Goal: Task Accomplishment & Management: Manage account settings

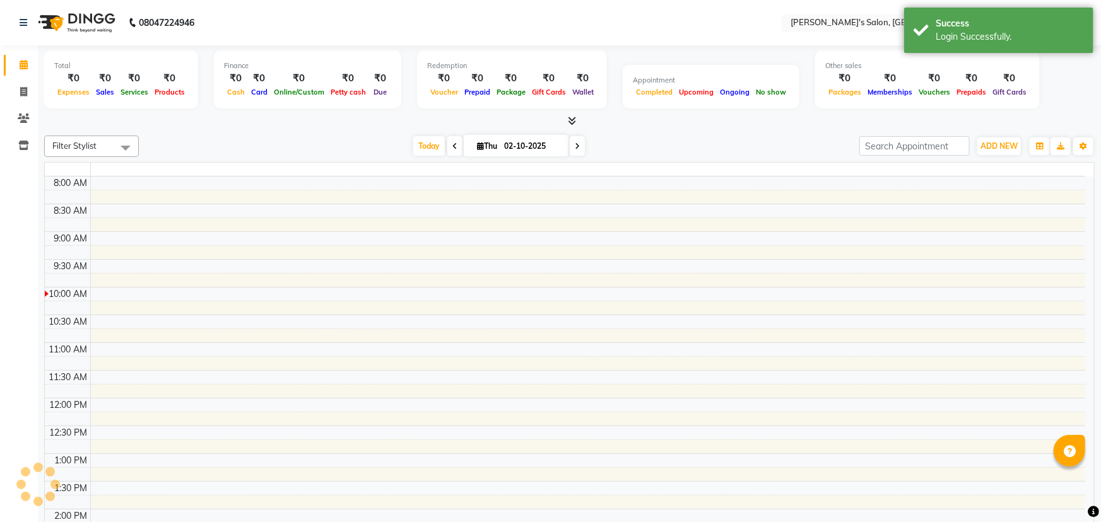
select select "en"
click at [23, 93] on icon at bounding box center [23, 91] width 7 height 9
select select "service"
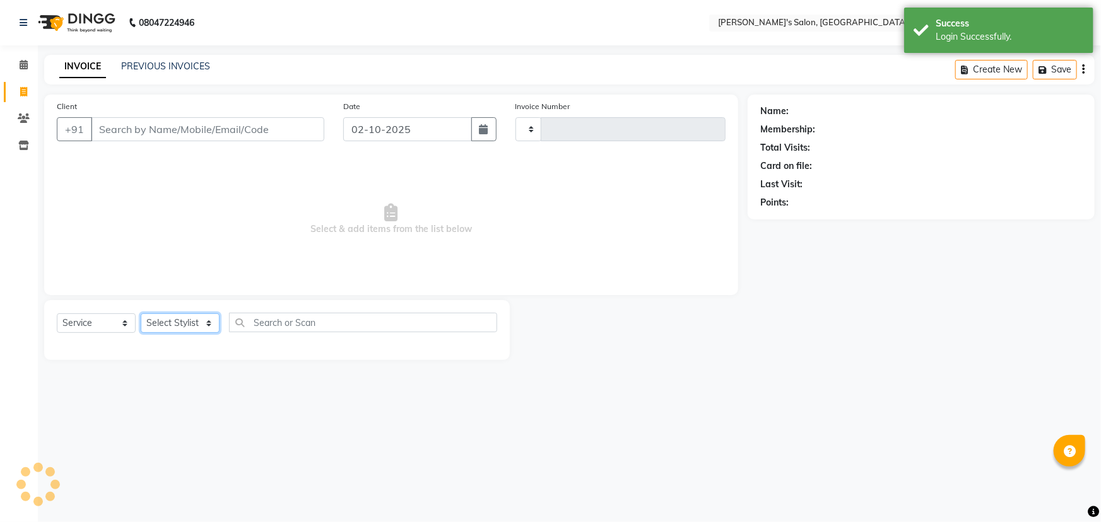
click at [204, 328] on select "Select Stylist" at bounding box center [180, 324] width 79 height 20
select select "7366"
type input "1520"
click at [201, 321] on select "Select Stylist" at bounding box center [180, 324] width 79 height 20
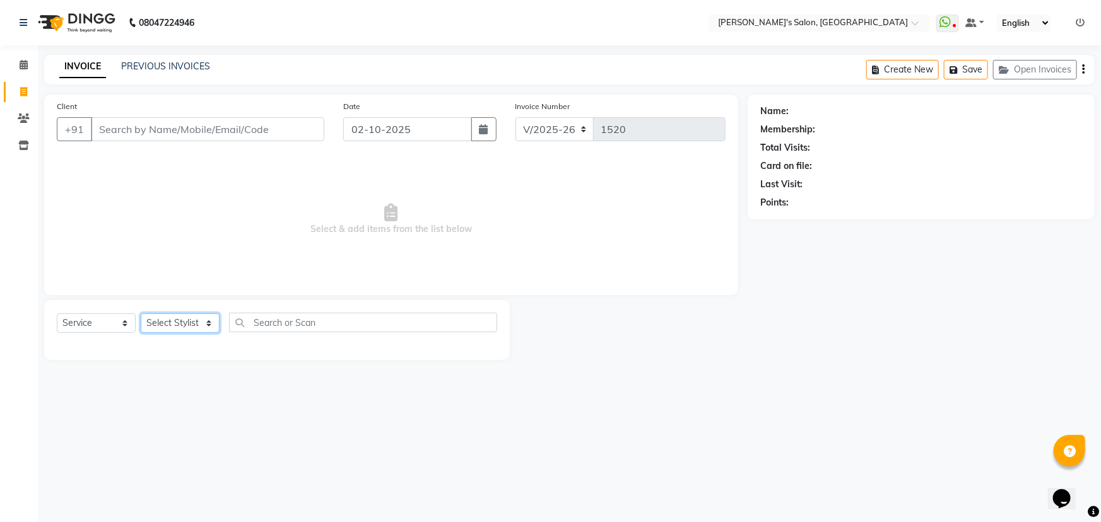
click at [186, 326] on select "Select Stylist AKASH ANIL KONDHAMANGALE [PERSON_NAME] Manager [PERSON_NAME] [PE…" at bounding box center [180, 324] width 79 height 20
select select "82729"
click at [141, 314] on select "Select Stylist AKASH ANIL KONDHAMANGALE [PERSON_NAME] Manager [PERSON_NAME] [PE…" at bounding box center [180, 324] width 79 height 20
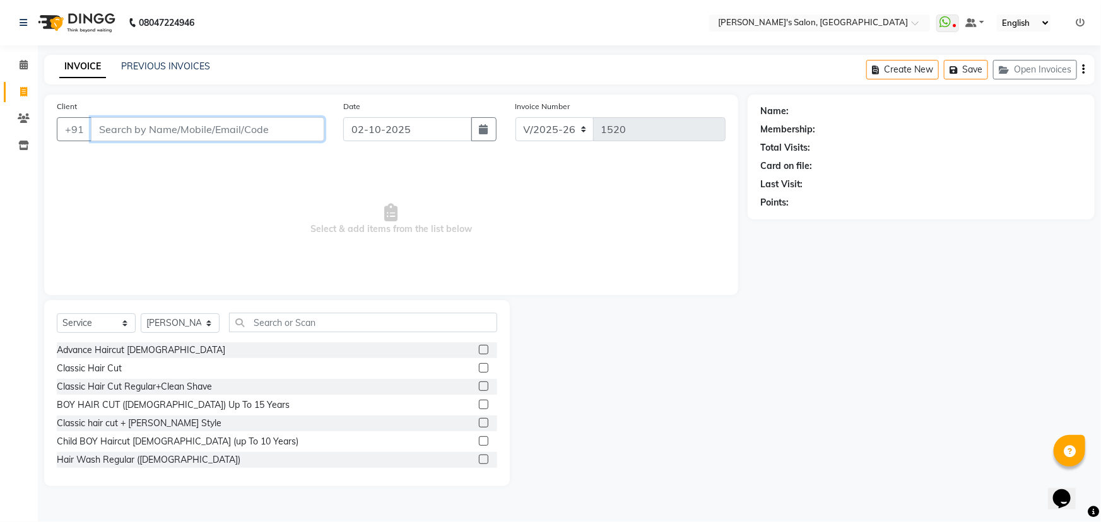
click at [152, 126] on input "Client" at bounding box center [207, 129] width 233 height 24
type input "9222222100"
click at [287, 125] on span "Add Client" at bounding box center [292, 129] width 50 height 13
select select "22"
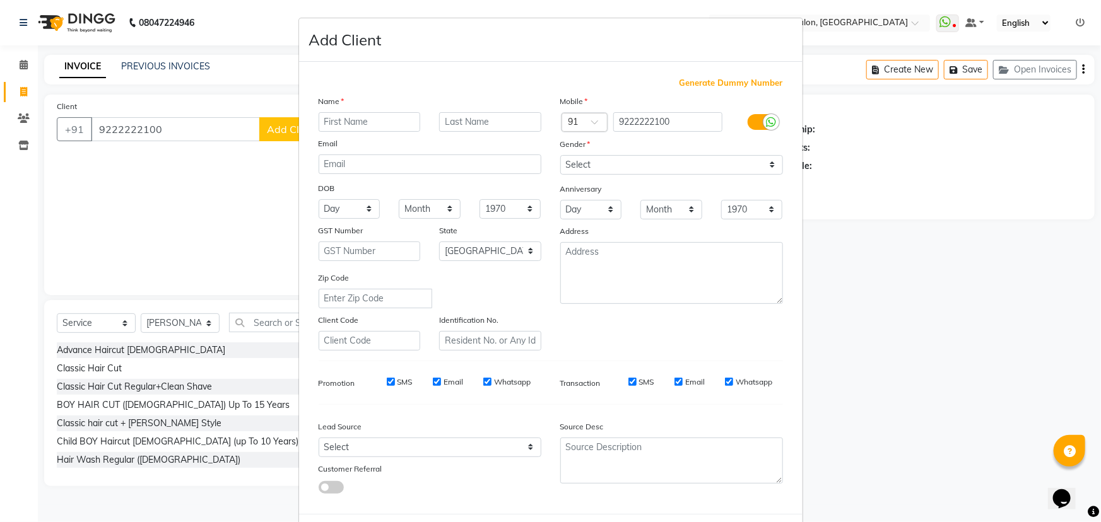
click at [345, 124] on input "text" at bounding box center [370, 122] width 102 height 20
type input "[PERSON_NAME]"
click at [471, 122] on input "text" at bounding box center [490, 122] width 102 height 20
type input "007"
click at [720, 164] on select "Select [DEMOGRAPHIC_DATA] [DEMOGRAPHIC_DATA] Other Prefer Not To Say" at bounding box center [671, 165] width 223 height 20
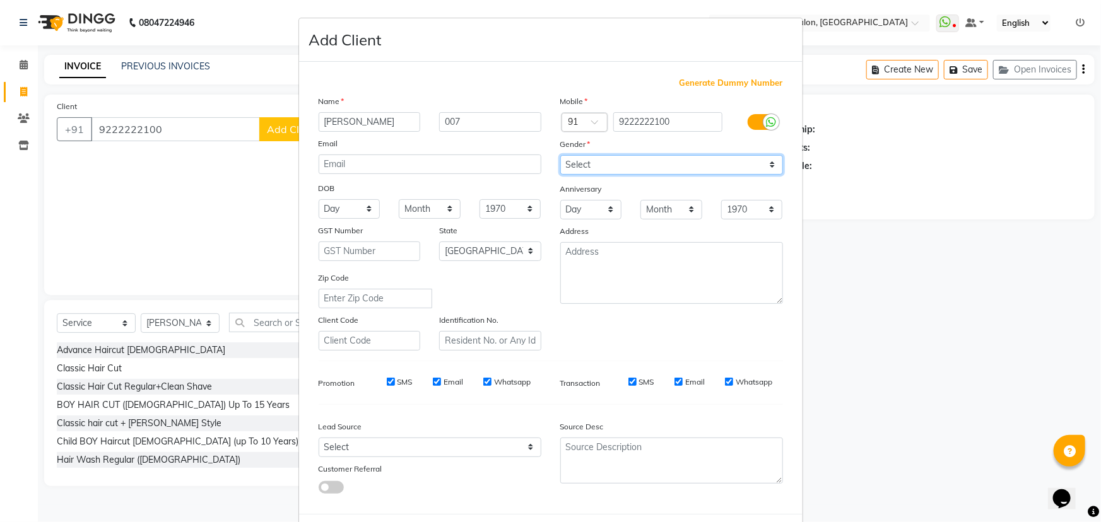
select select "[DEMOGRAPHIC_DATA]"
click at [560, 155] on select "Select [DEMOGRAPHIC_DATA] [DEMOGRAPHIC_DATA] Other Prefer Not To Say" at bounding box center [671, 165] width 223 height 20
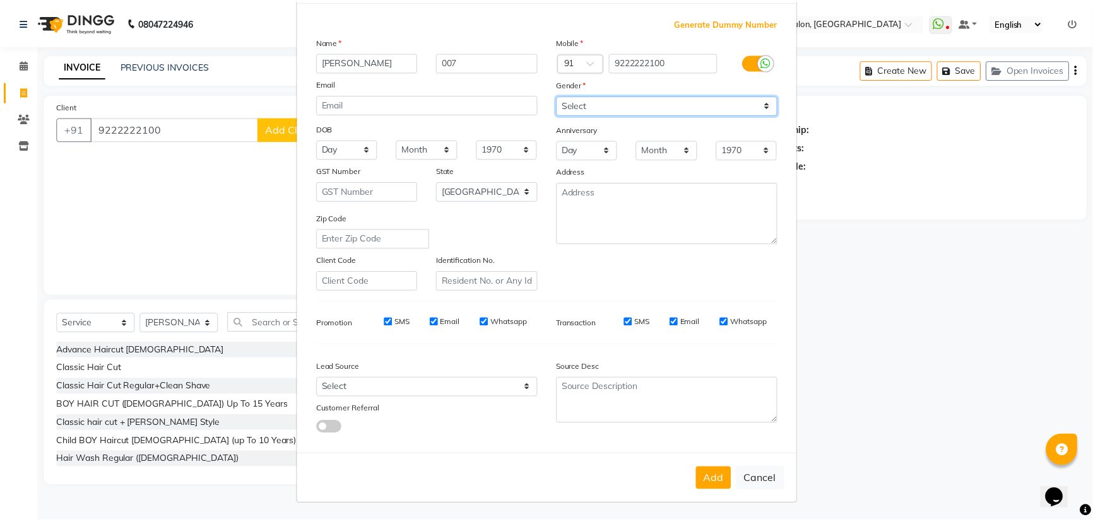
scroll to position [63, 0]
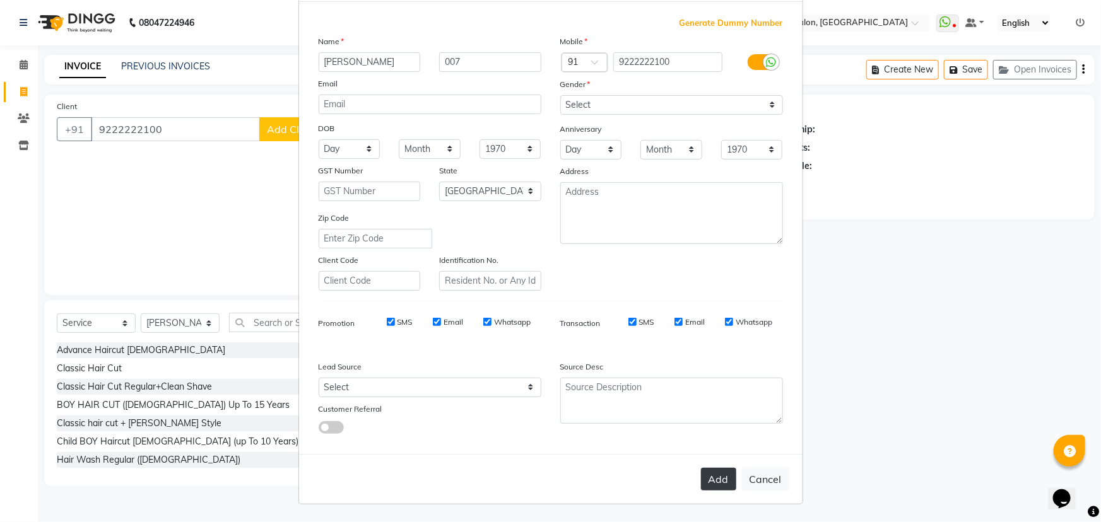
click at [717, 482] on button "Add" at bounding box center [718, 479] width 35 height 23
type input "92******00"
select select
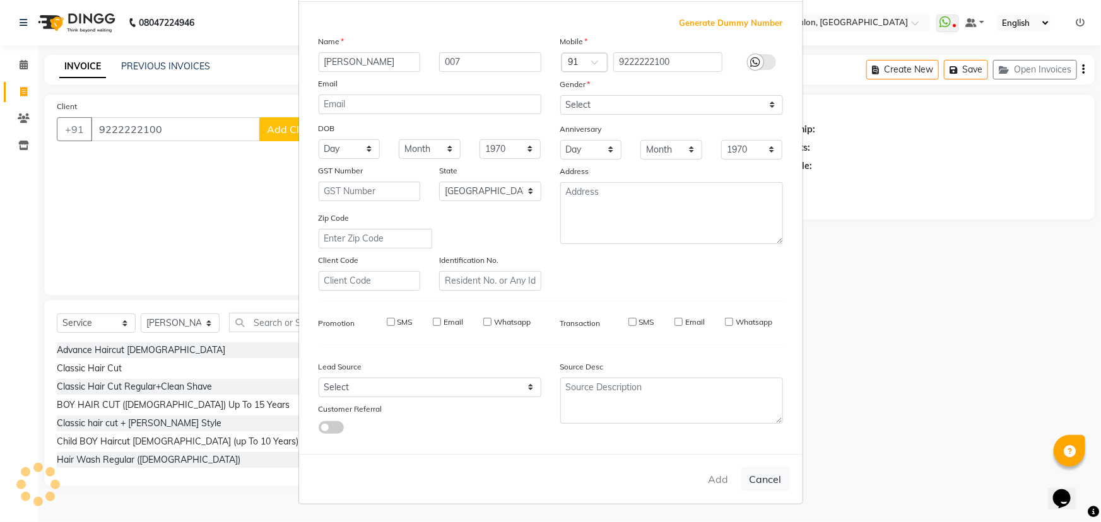
select select "null"
select select
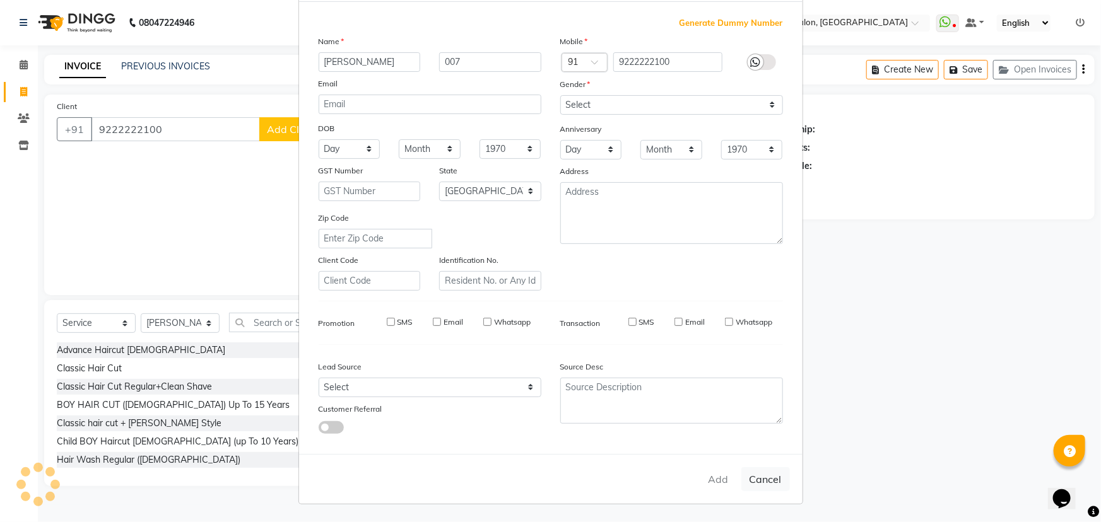
checkbox input "false"
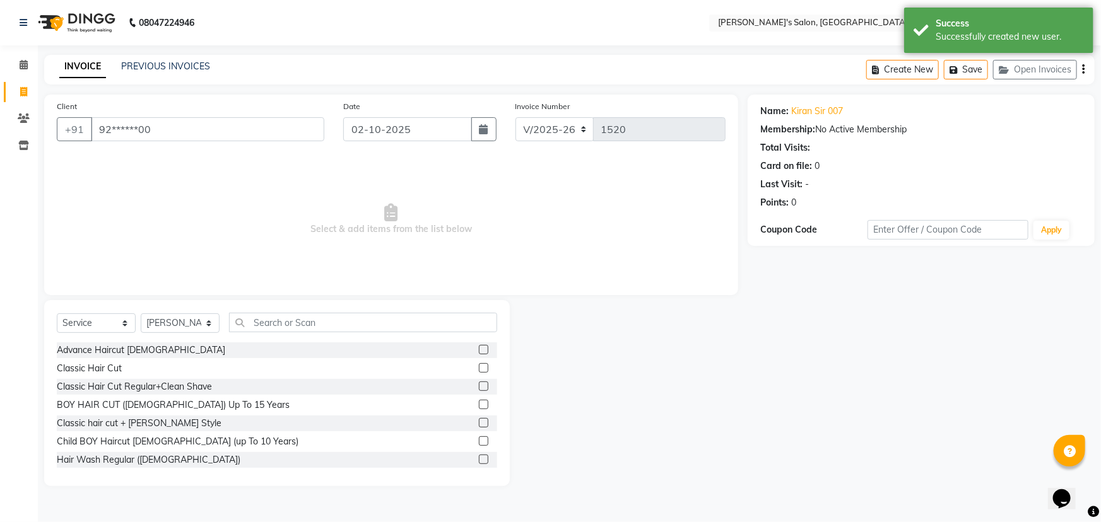
click at [479, 369] on label at bounding box center [483, 367] width 9 height 9
click at [479, 369] on input "checkbox" at bounding box center [483, 369] width 8 height 8
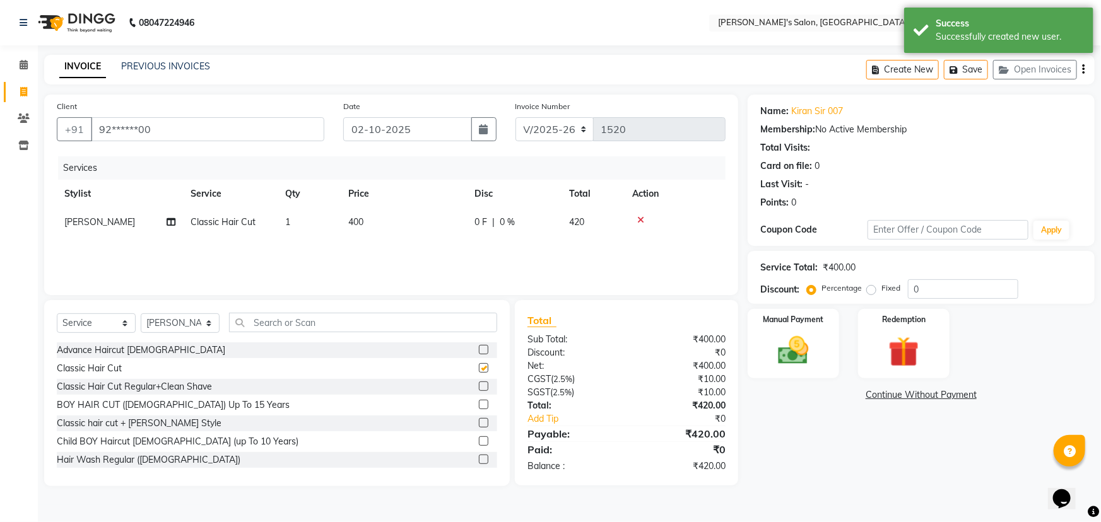
checkbox input "false"
click at [461, 317] on input "text" at bounding box center [363, 323] width 268 height 20
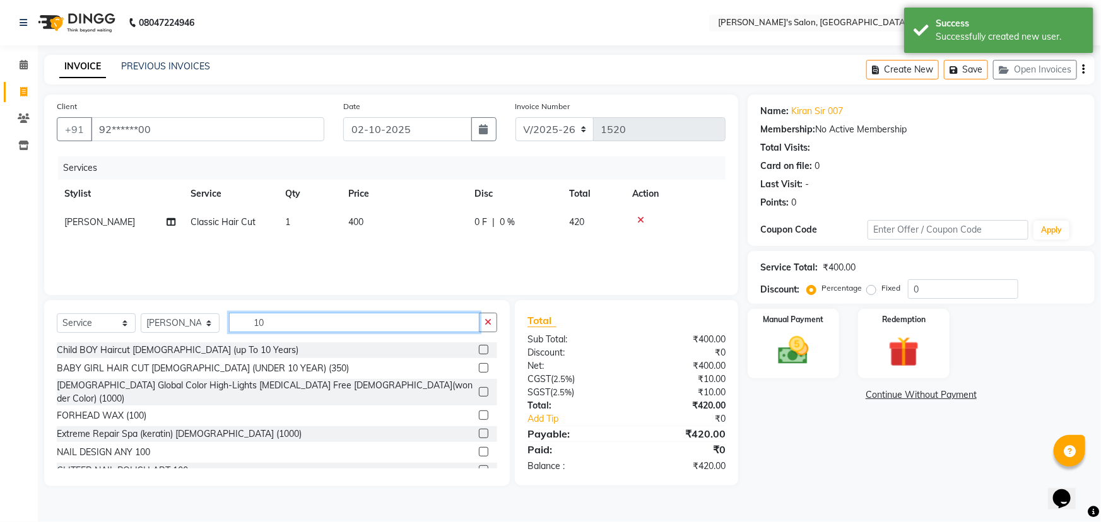
type input "1"
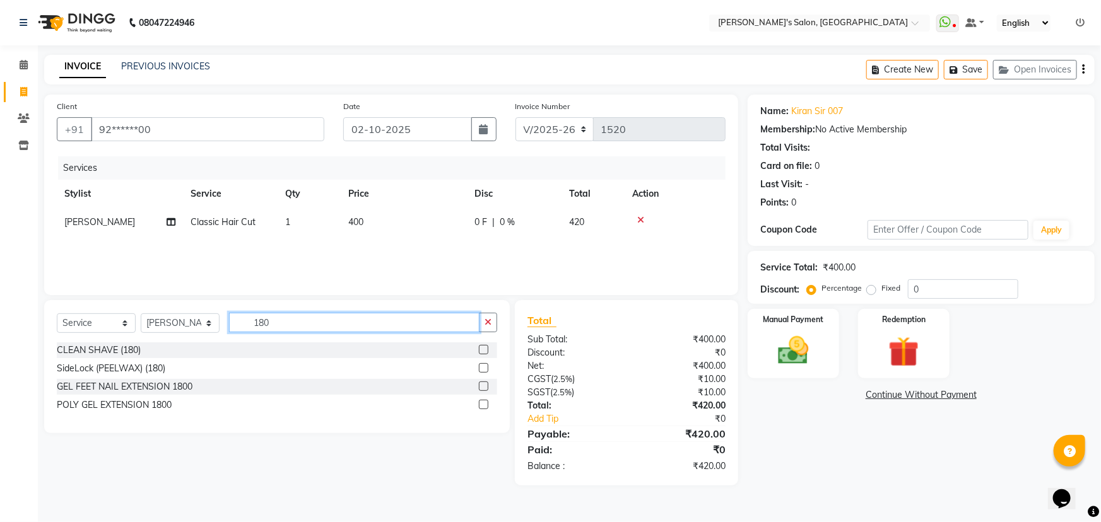
type input "180"
click at [483, 348] on label at bounding box center [483, 349] width 9 height 9
click at [483, 348] on input "checkbox" at bounding box center [483, 350] width 8 height 8
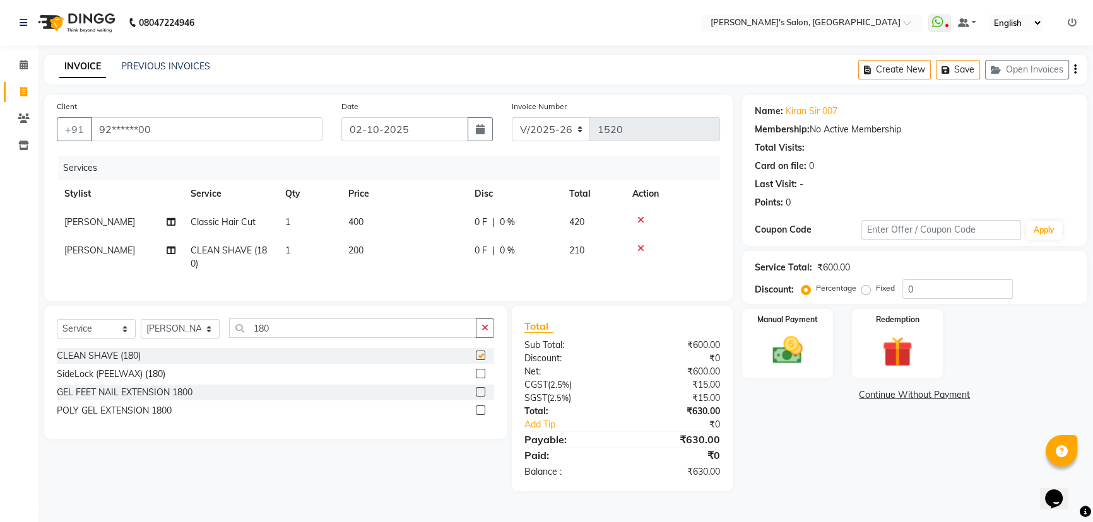
checkbox input "false"
click at [797, 321] on div "Manual Payment" at bounding box center [787, 344] width 95 height 72
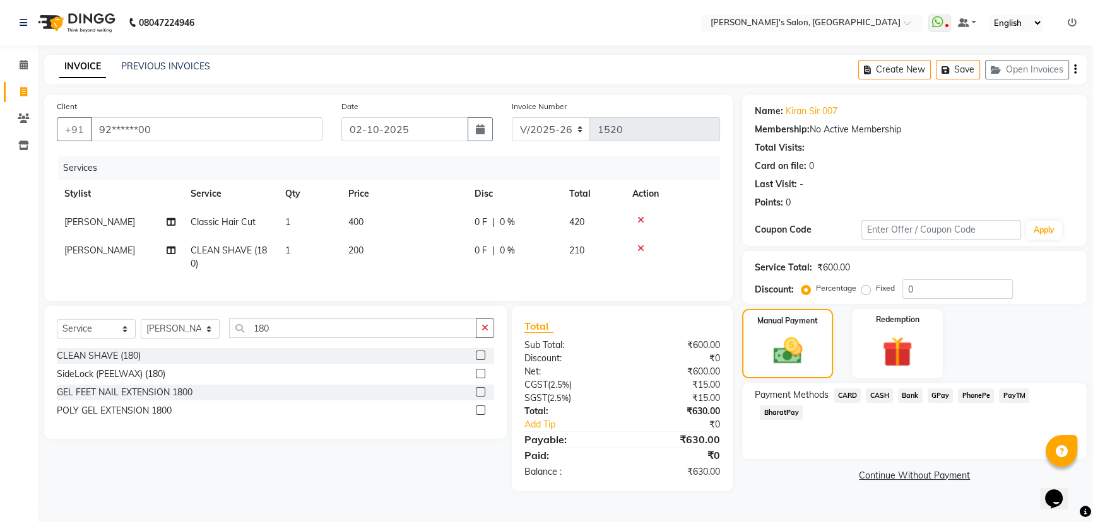
click at [877, 389] on span "CASH" at bounding box center [879, 396] width 27 height 15
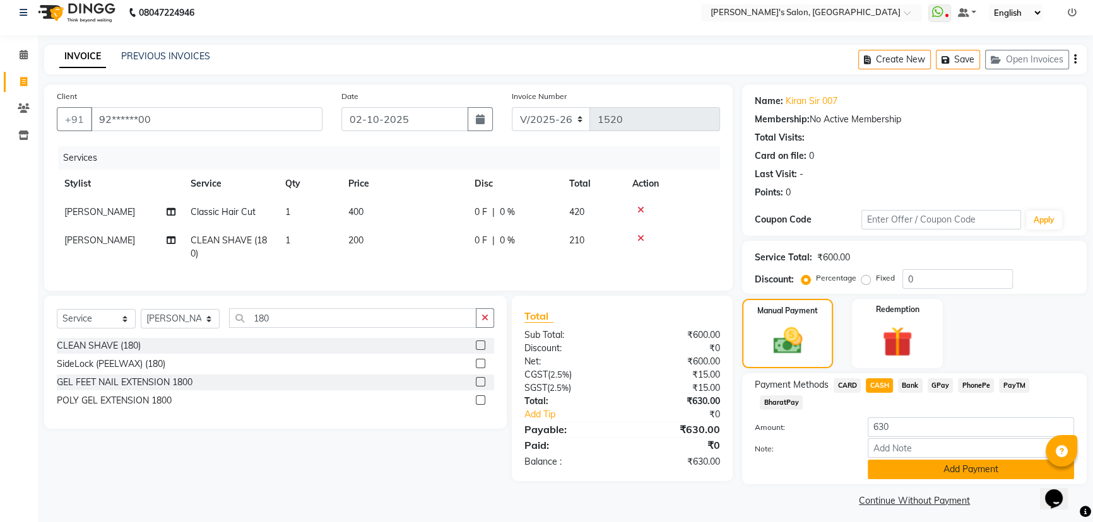
click at [919, 468] on button "Add Payment" at bounding box center [971, 470] width 206 height 20
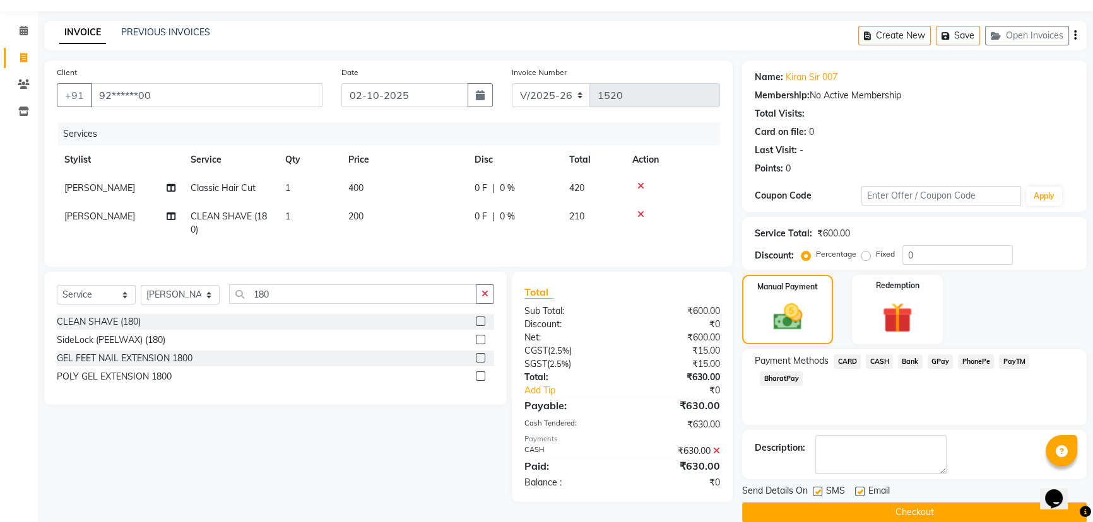
scroll to position [55, 0]
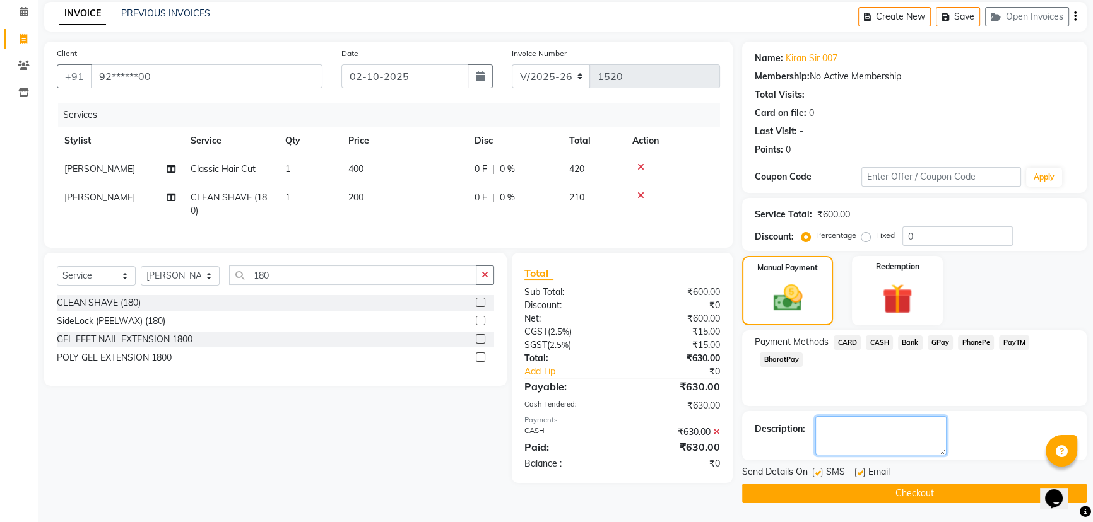
click at [850, 432] on textarea at bounding box center [880, 435] width 131 height 39
click at [888, 426] on textarea at bounding box center [880, 435] width 131 height 39
type textarea "limbu mirchi-30"
click at [885, 491] on button "Checkout" at bounding box center [914, 494] width 344 height 20
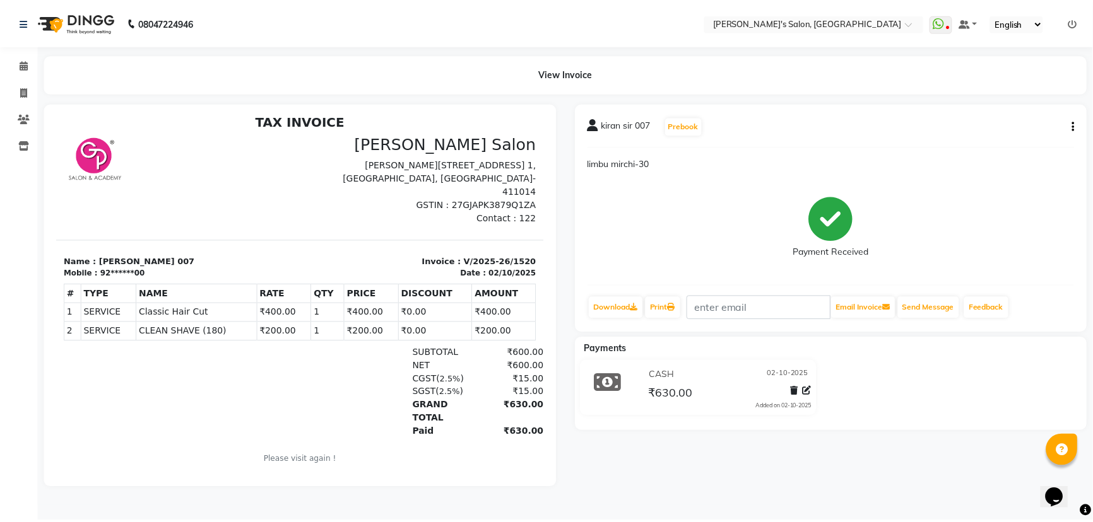
scroll to position [10, 0]
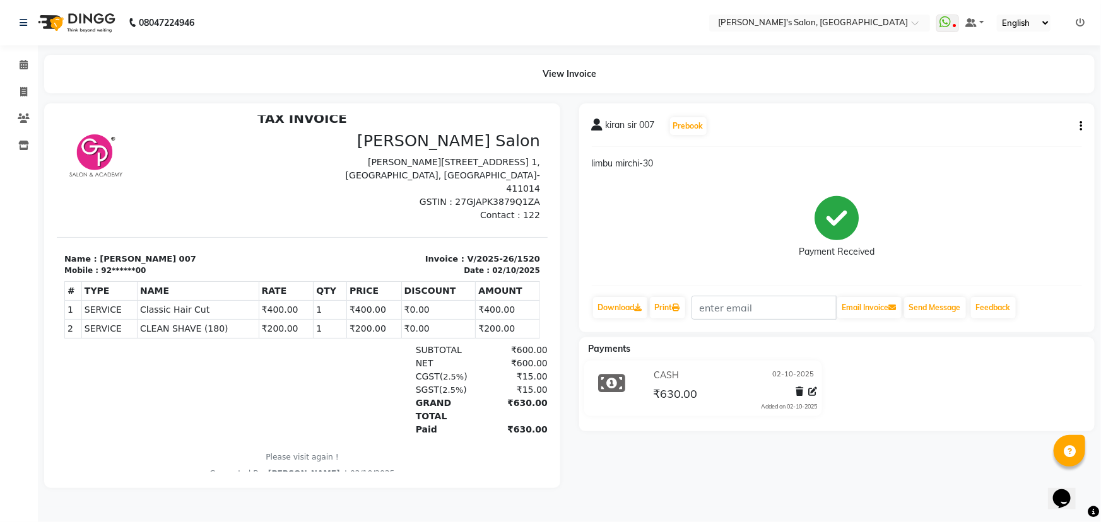
select select "7366"
select select "service"
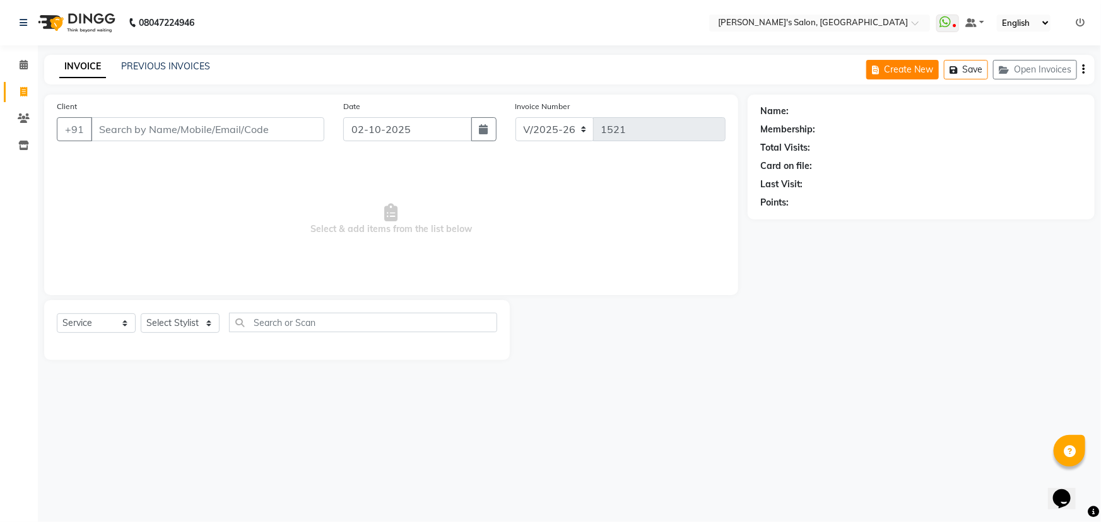
click at [895, 68] on button "Create New" at bounding box center [902, 70] width 73 height 20
select select "7366"
select select "service"
click at [895, 68] on button "Create New" at bounding box center [902, 70] width 73 height 20
select select "7366"
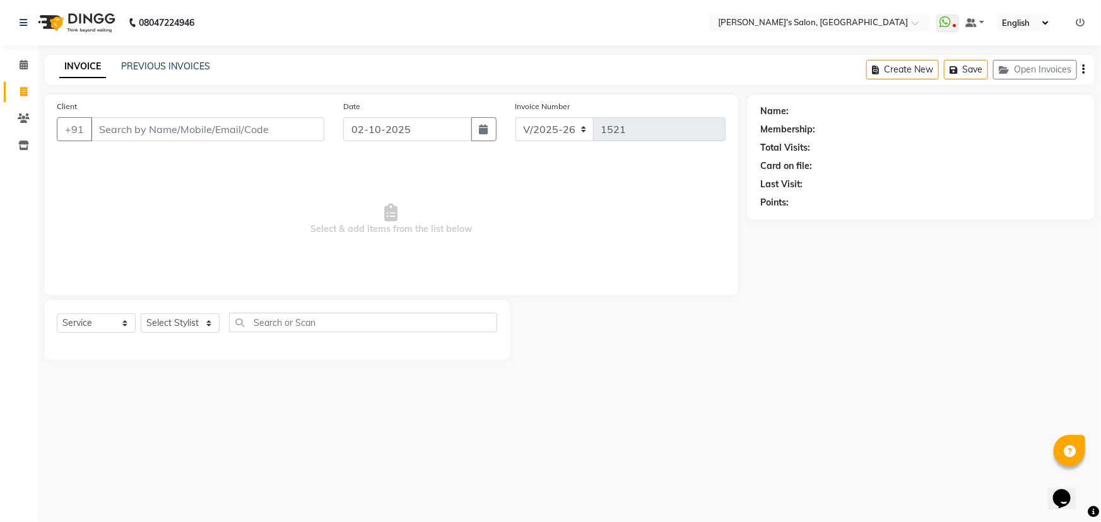
select select "service"
click at [975, 68] on button "Save" at bounding box center [966, 70] width 44 height 20
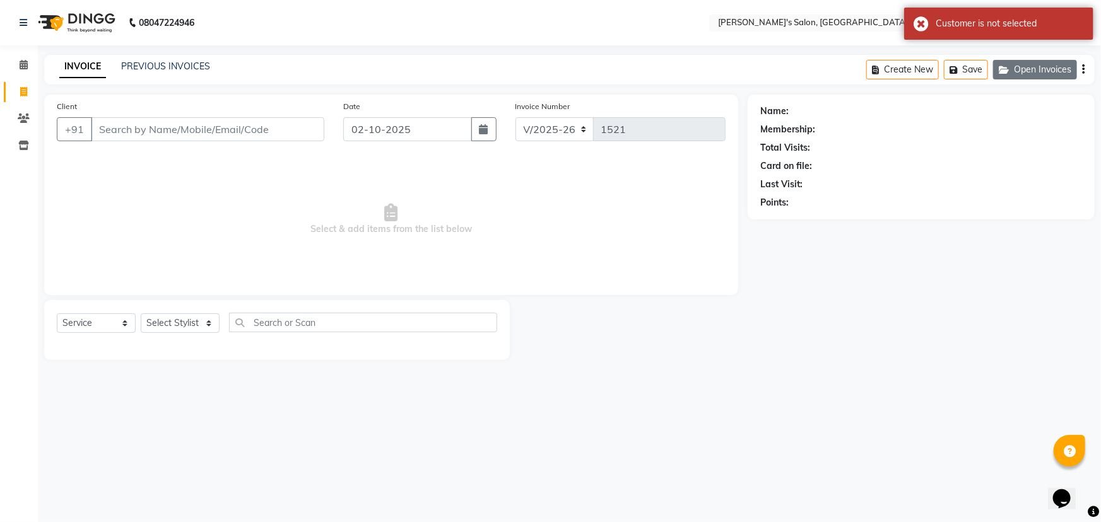
click at [1028, 68] on button "Open Invoices" at bounding box center [1035, 70] width 84 height 20
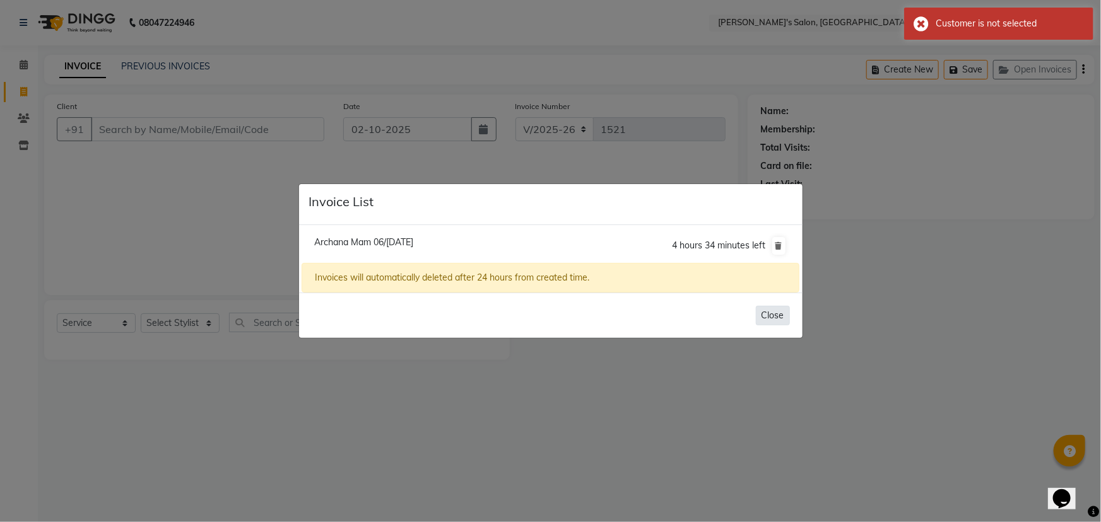
click at [768, 315] on button "Close" at bounding box center [773, 316] width 34 height 20
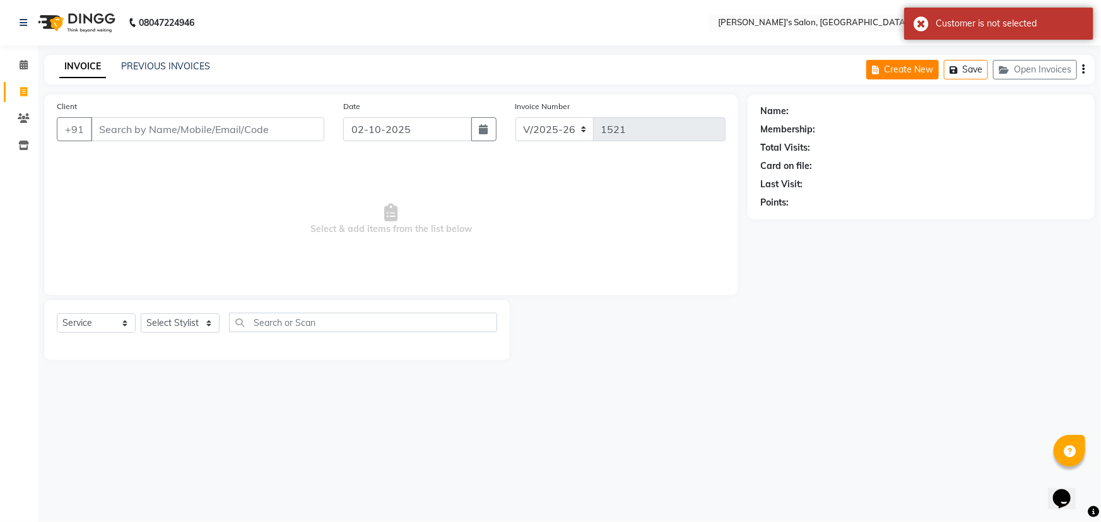
click at [910, 72] on button "Create New" at bounding box center [902, 70] width 73 height 20
select select "7366"
select select "service"
click at [910, 72] on button "Create New" at bounding box center [902, 70] width 73 height 20
select select "7366"
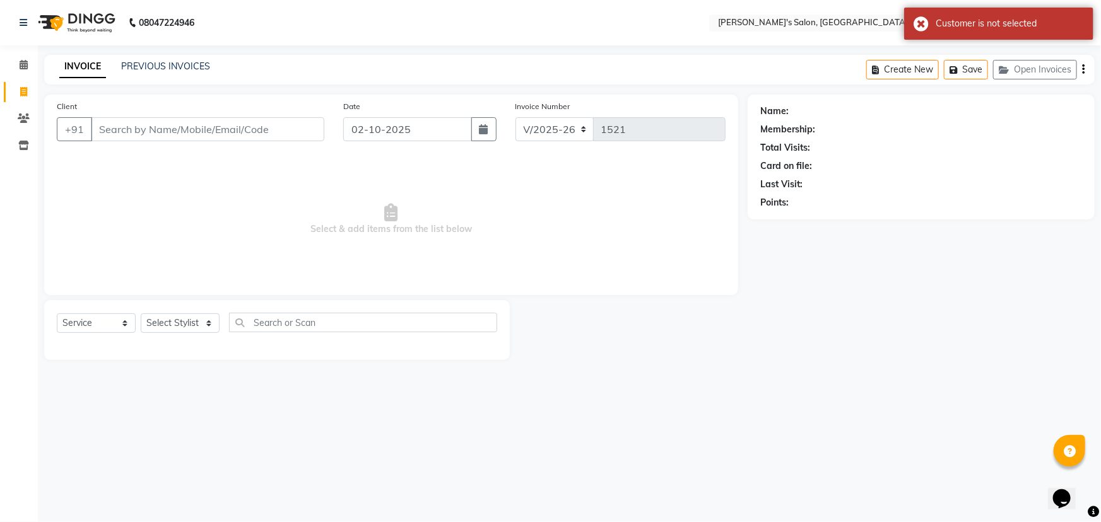
select select "service"
click at [910, 72] on button "Create New" at bounding box center [902, 70] width 73 height 20
select select "7366"
select select "service"
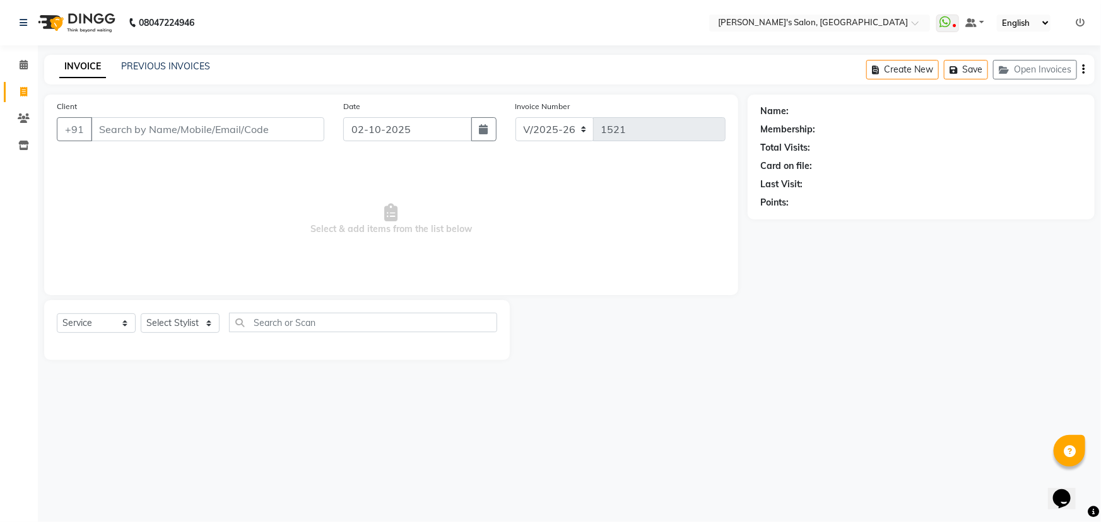
click at [1082, 66] on button "button" at bounding box center [1083, 70] width 3 height 30
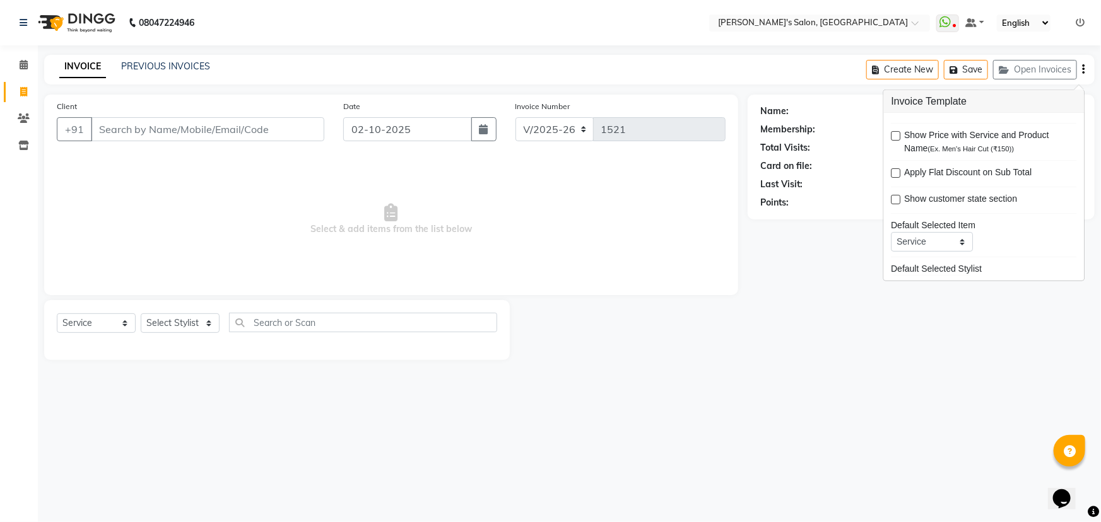
click at [956, 372] on main "INVOICE PREVIOUS INVOICES Create New Save Open Invoices Client +91 Date [DATE] …" at bounding box center [569, 217] width 1063 height 324
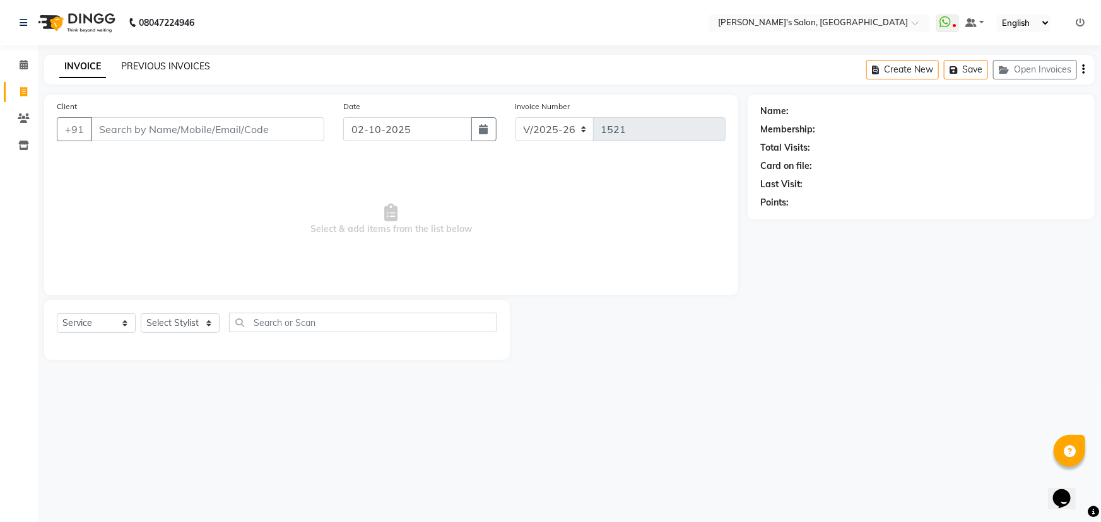
click at [171, 62] on link "PREVIOUS INVOICES" at bounding box center [165, 66] width 89 height 11
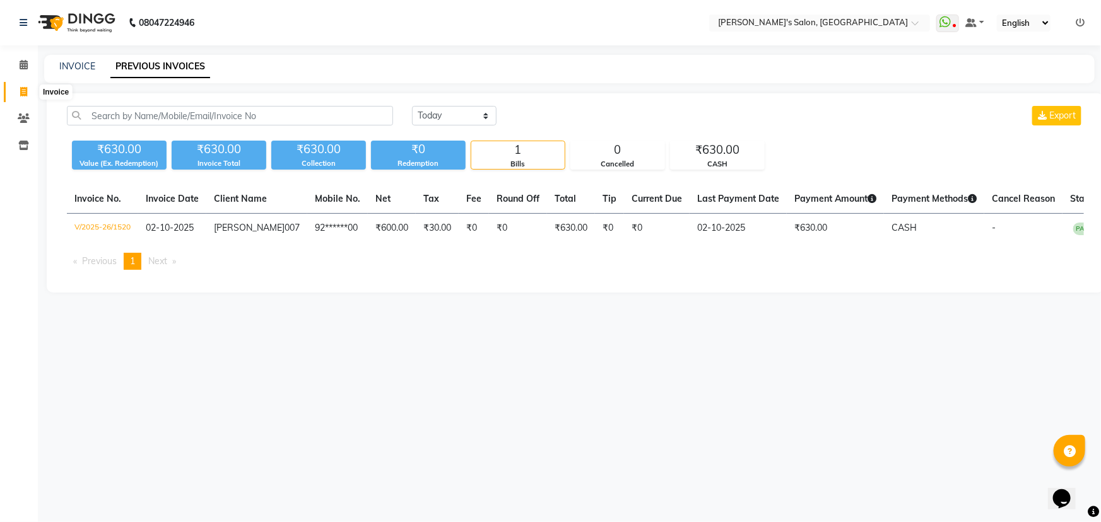
click at [23, 93] on icon at bounding box center [23, 91] width 7 height 9
select select "service"
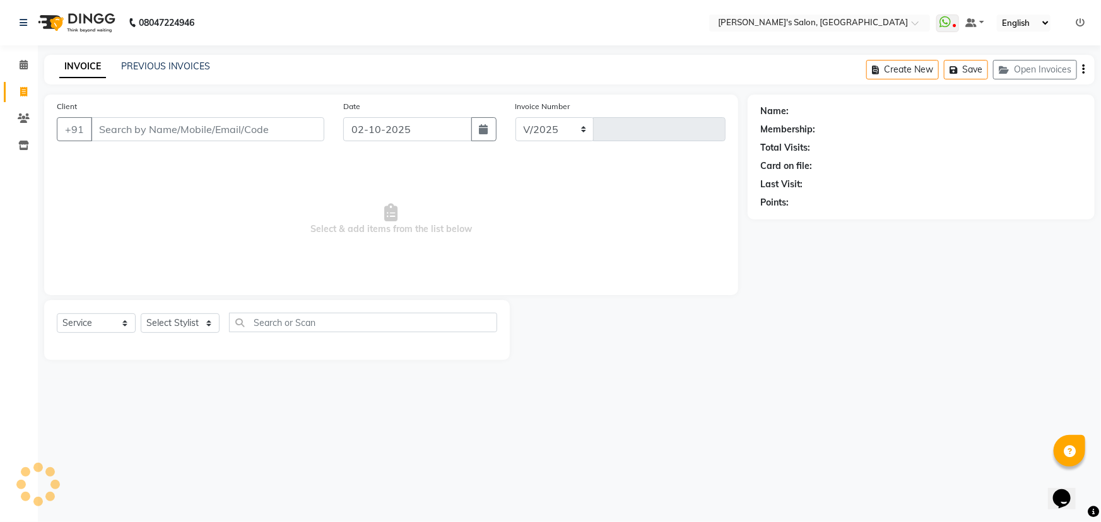
select select "7366"
type input "1521"
click at [175, 324] on select "Select Stylist AKASH ANIL KONDHAMANGALE [PERSON_NAME] Manager [PERSON_NAME] [PE…" at bounding box center [180, 324] width 79 height 20
select select "82729"
click at [141, 314] on select "Select Stylist AKASH ANIL KONDHAMANGALE [PERSON_NAME] Manager [PERSON_NAME] [PE…" at bounding box center [180, 324] width 79 height 20
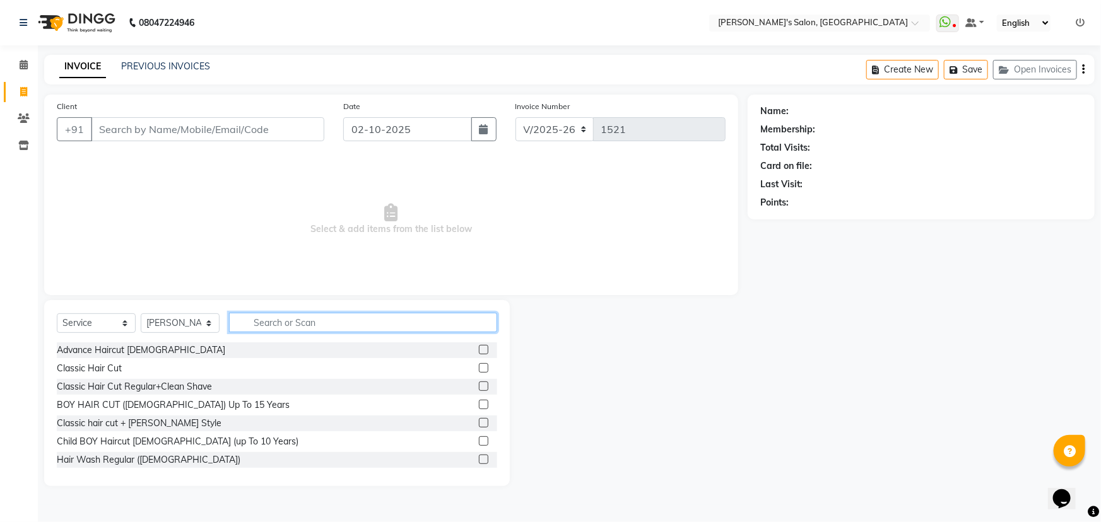
click at [309, 315] on input "text" at bounding box center [363, 323] width 268 height 20
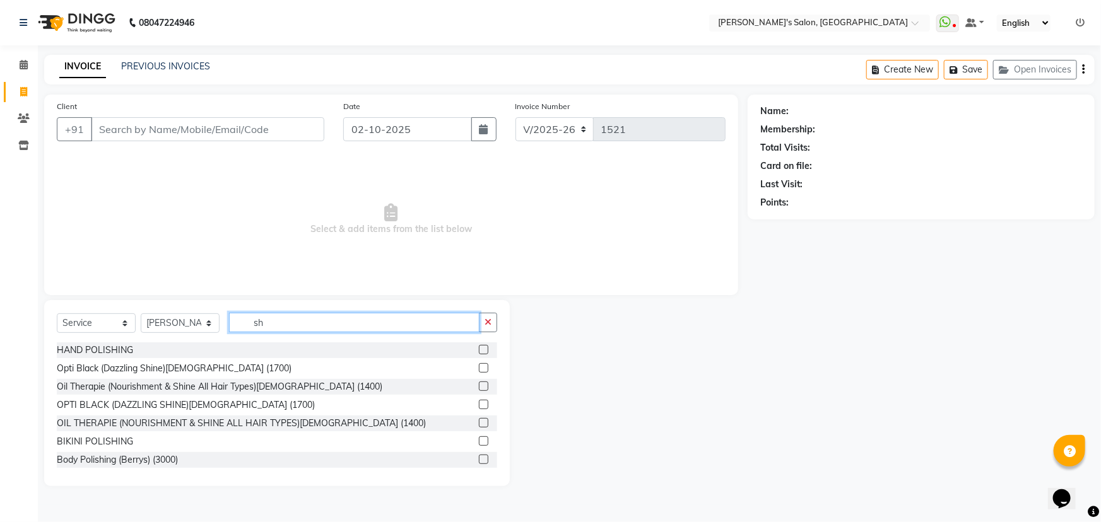
type input "s"
type input "S"
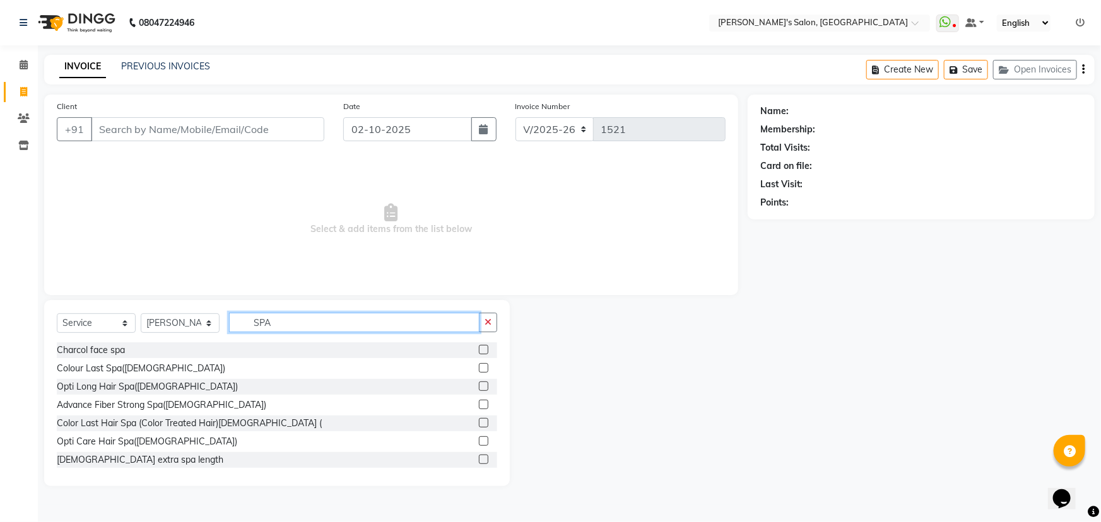
click at [296, 321] on input "SPA" at bounding box center [354, 323] width 250 height 20
type input "S"
click at [295, 321] on input "spa" at bounding box center [354, 323] width 250 height 20
type input "s"
click at [295, 321] on input "spa" at bounding box center [354, 323] width 250 height 20
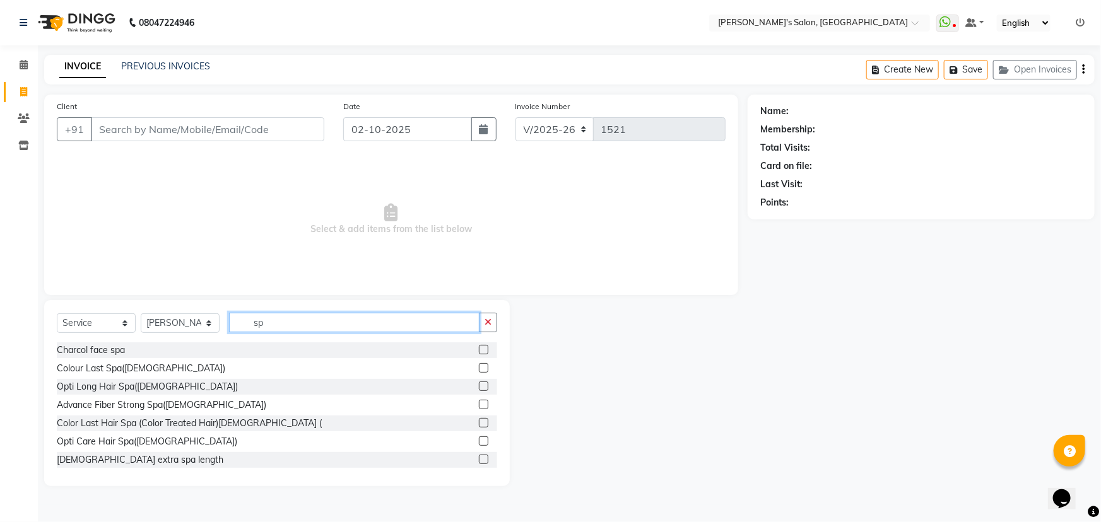
type input "s"
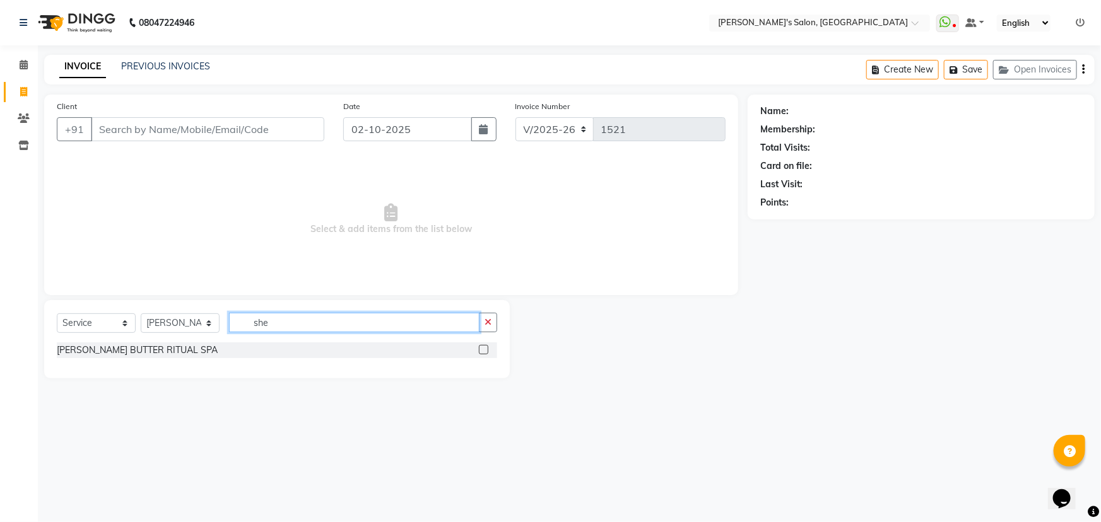
type input "she"
click at [483, 346] on label at bounding box center [483, 349] width 9 height 9
click at [483, 346] on input "checkbox" at bounding box center [483, 350] width 8 height 8
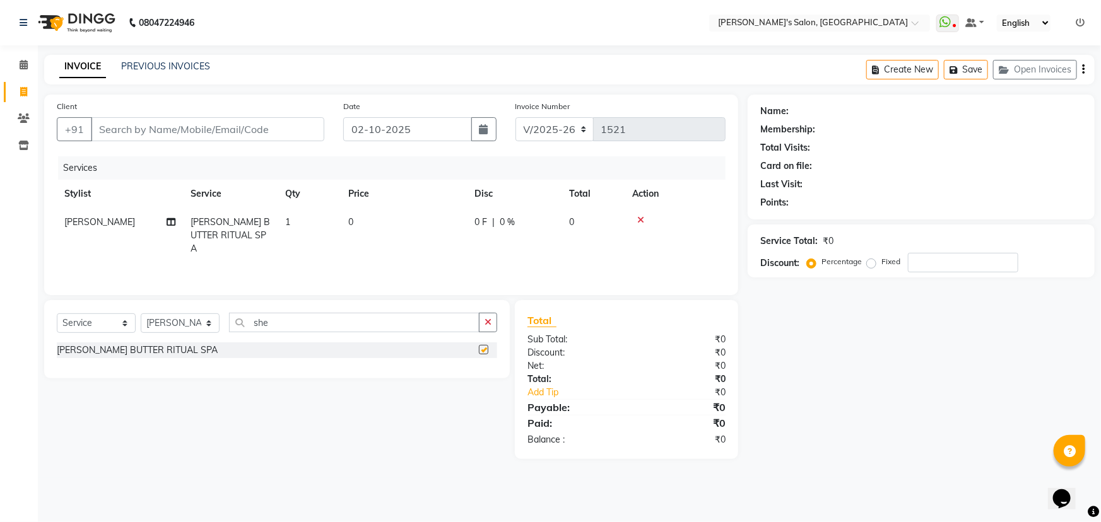
checkbox input "false"
click at [896, 69] on button "Create New" at bounding box center [902, 70] width 73 height 20
click at [918, 68] on button "Create New" at bounding box center [902, 70] width 73 height 20
select select "7366"
select select "service"
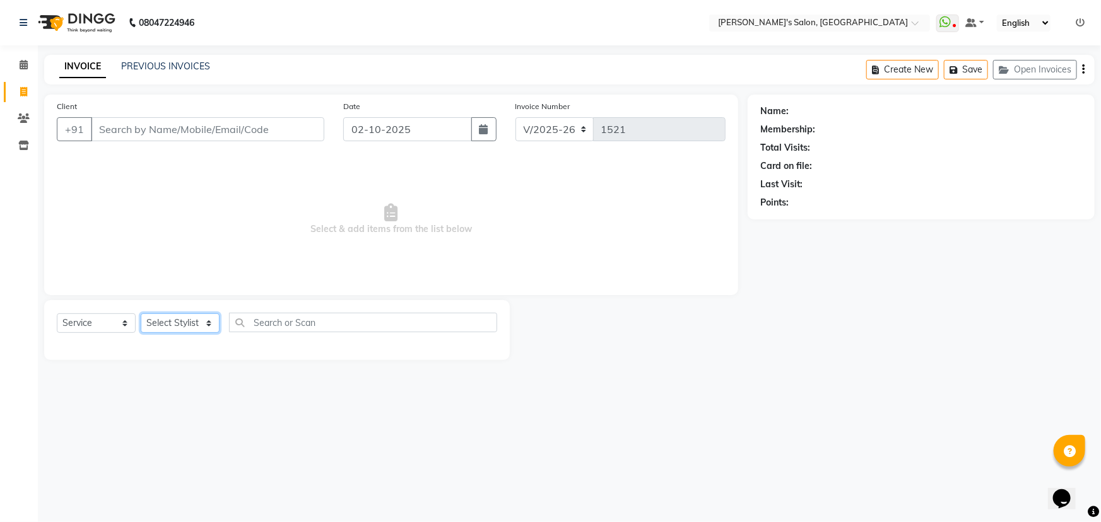
click at [193, 321] on select "Select Stylist AKASH ANIL KONDHAMANGALE [PERSON_NAME] Manager [PERSON_NAME] [PE…" at bounding box center [180, 324] width 79 height 20
drag, startPoint x: 628, startPoint y: 442, endPoint x: 170, endPoint y: 277, distance: 487.3
click at [627, 442] on div "08047224946 Select Location × Girja's Salon, Kharadi WhatsApp Status ✕ Status: …" at bounding box center [550, 261] width 1101 height 522
click at [26, 62] on icon at bounding box center [24, 64] width 8 height 9
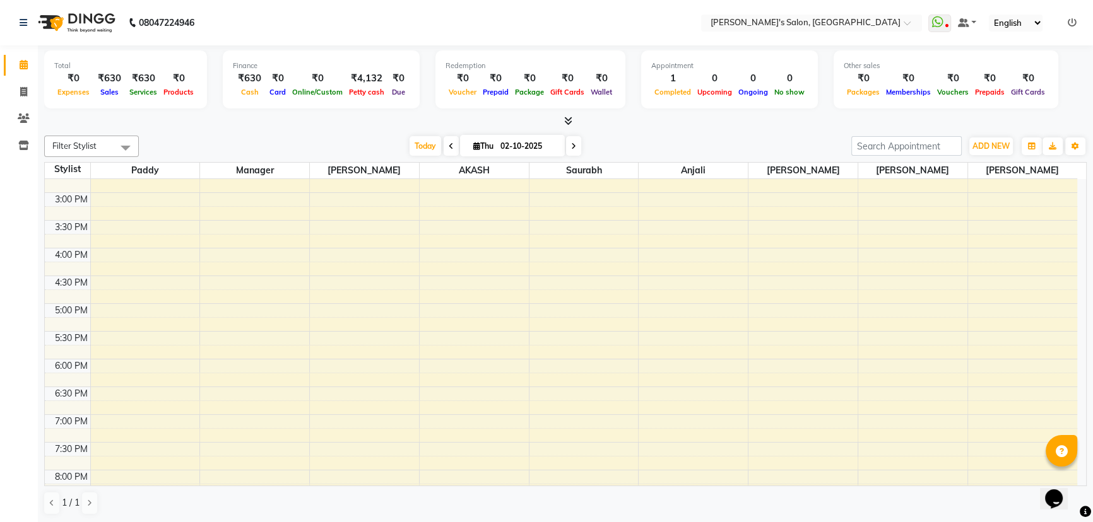
scroll to position [401, 0]
click at [223, 375] on div "8:00 AM 8:30 AM 9:00 AM 9:30 AM 10:00 AM 10:30 AM 11:00 AM 11:30 AM 12:00 PM 12…" at bounding box center [561, 166] width 1032 height 777
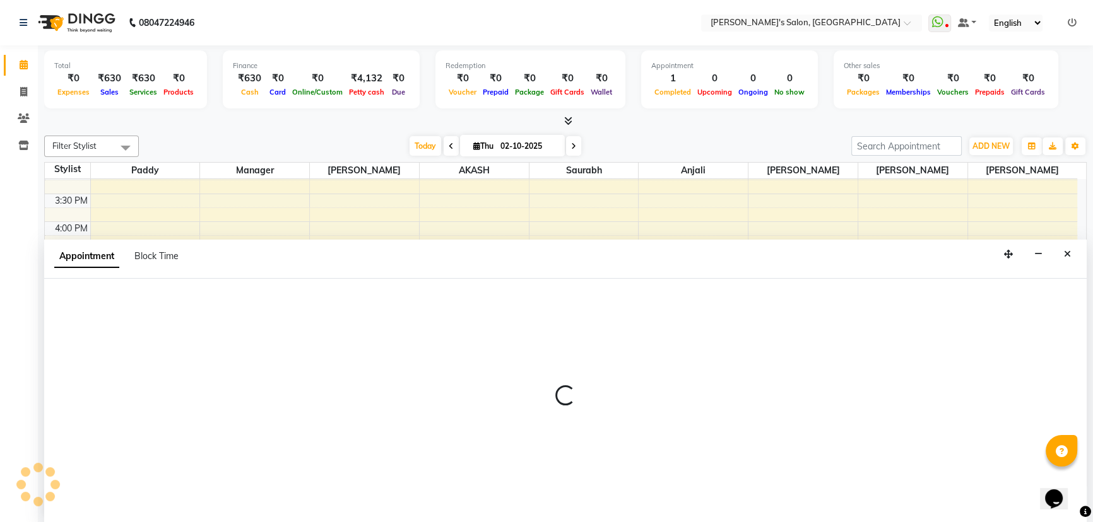
scroll to position [0, 0]
select select "63835"
select select "tentative"
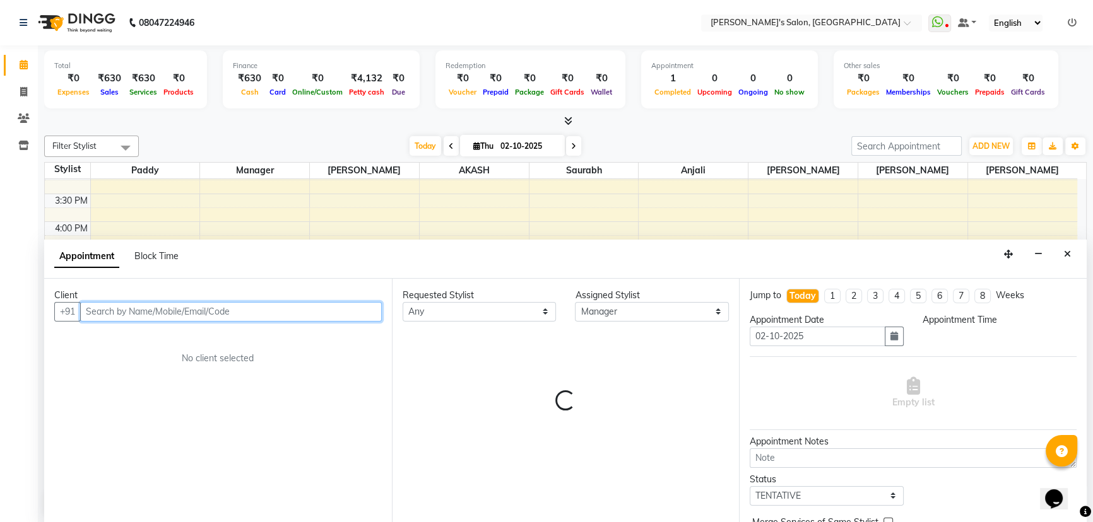
select select "1110"
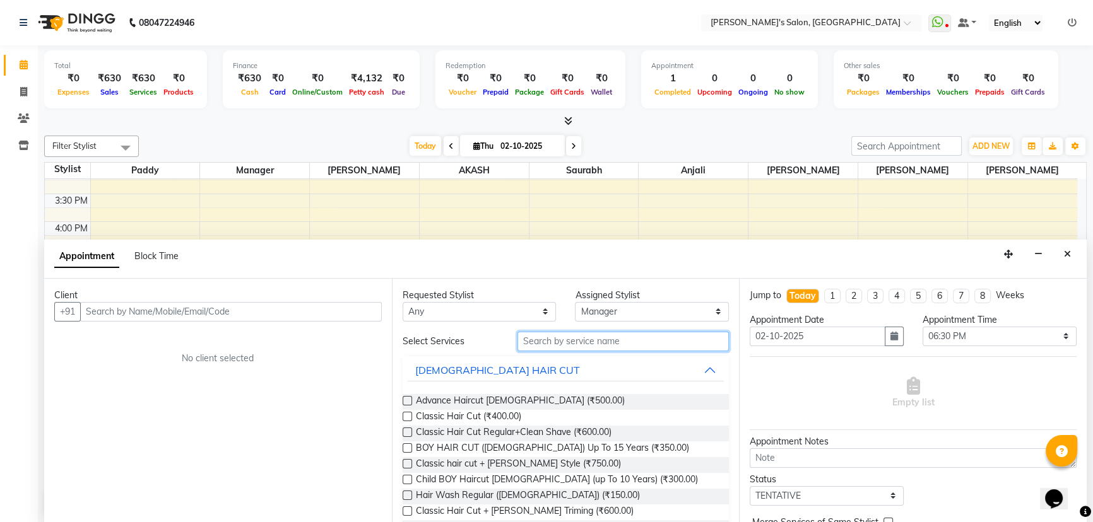
click at [578, 340] on input "text" at bounding box center [622, 342] width 211 height 20
click at [1066, 252] on icon "Close" at bounding box center [1067, 254] width 7 height 9
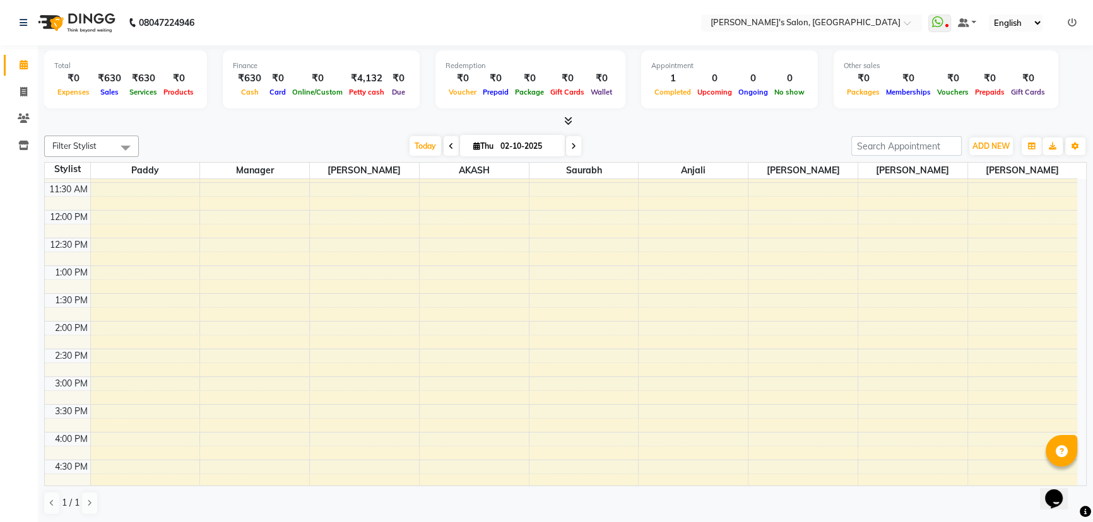
scroll to position [57, 0]
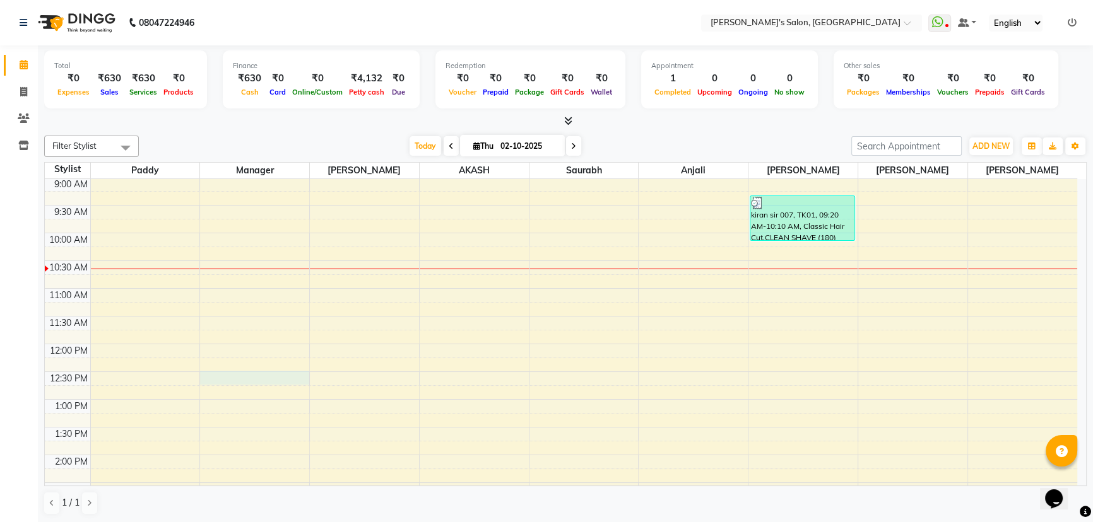
click at [221, 393] on div "8:00 AM 8:30 AM 9:00 AM 9:30 AM 10:00 AM 10:30 AM 11:00 AM 11:30 AM 12:00 PM 12…" at bounding box center [561, 510] width 1032 height 777
select select "63835"
select select "tentative"
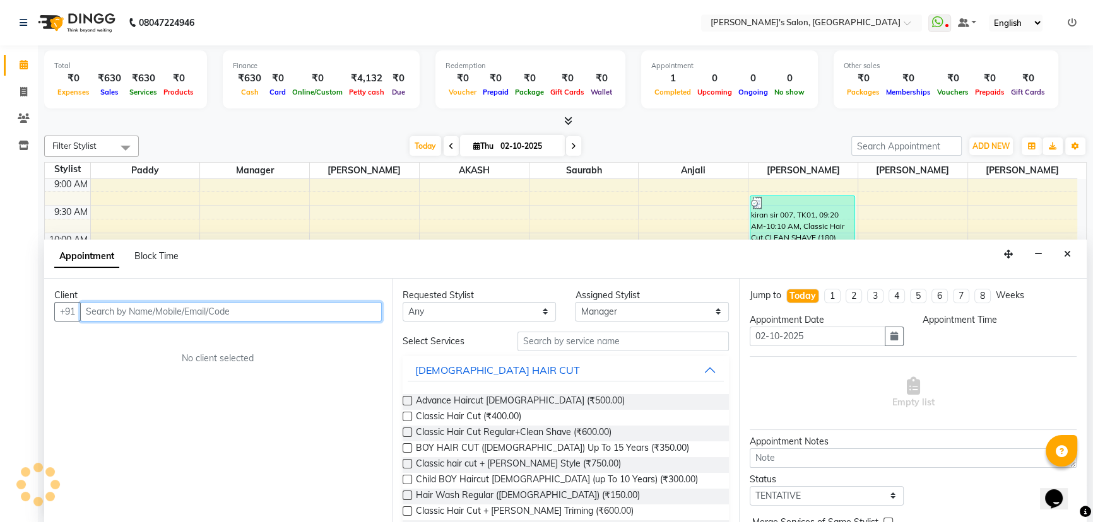
select select "750"
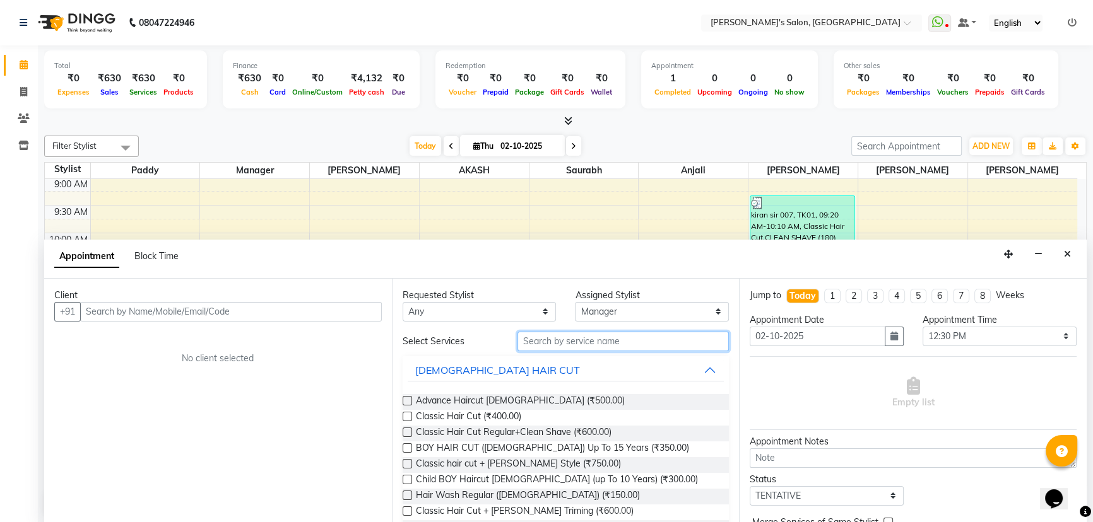
click at [555, 343] on input "text" at bounding box center [622, 342] width 211 height 20
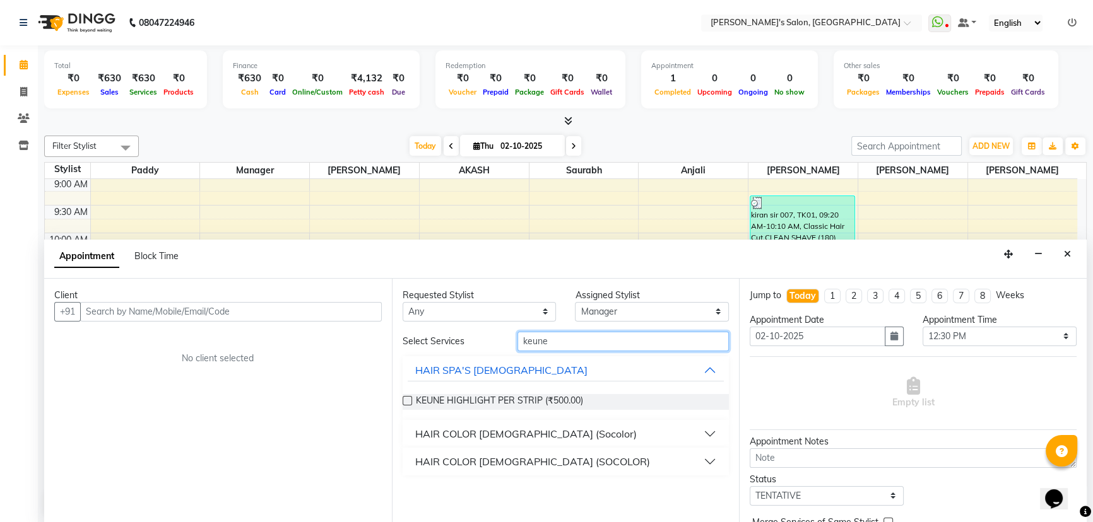
type input "keune"
click at [707, 461] on button "HAIR COLOR [DEMOGRAPHIC_DATA] (SOCOLOR)" at bounding box center [566, 461] width 317 height 23
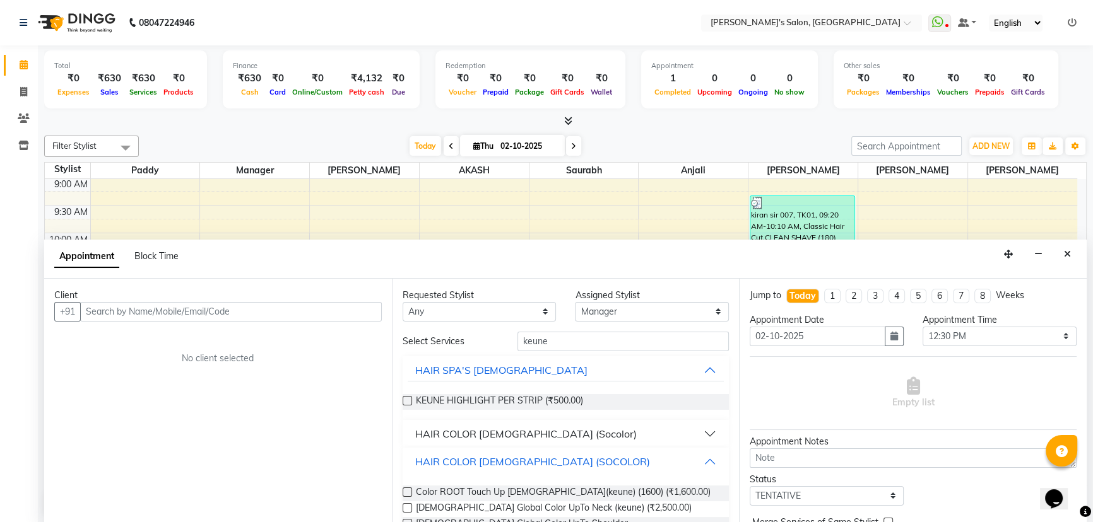
scroll to position [76, 0]
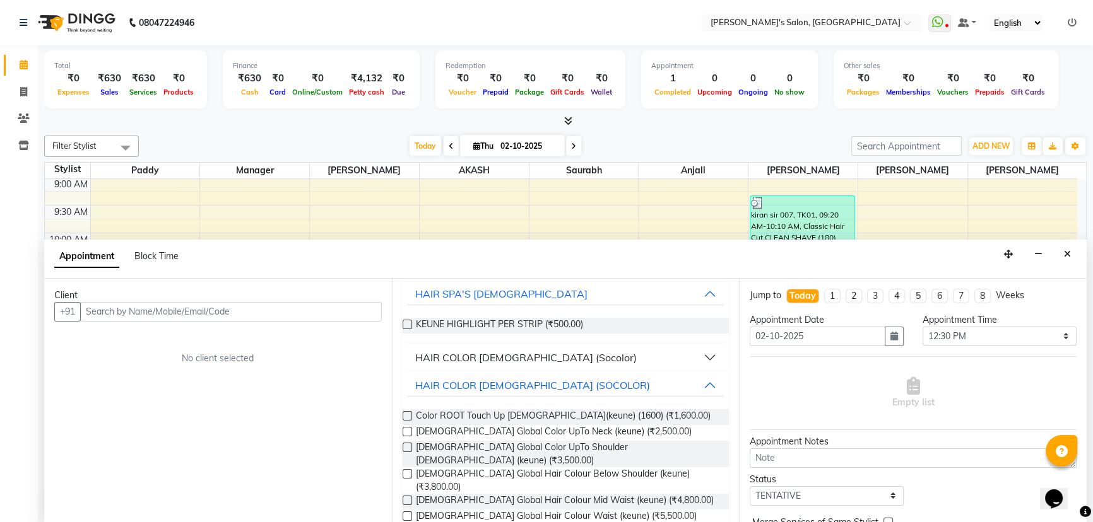
click at [409, 445] on label at bounding box center [407, 447] width 9 height 9
click at [409, 445] on input "checkbox" at bounding box center [407, 449] width 8 height 8
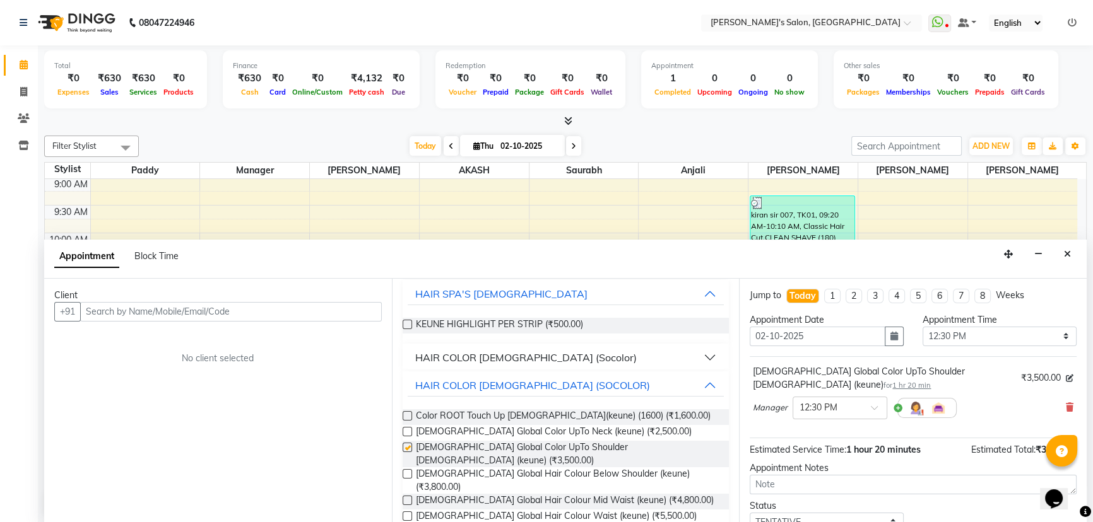
checkbox input "false"
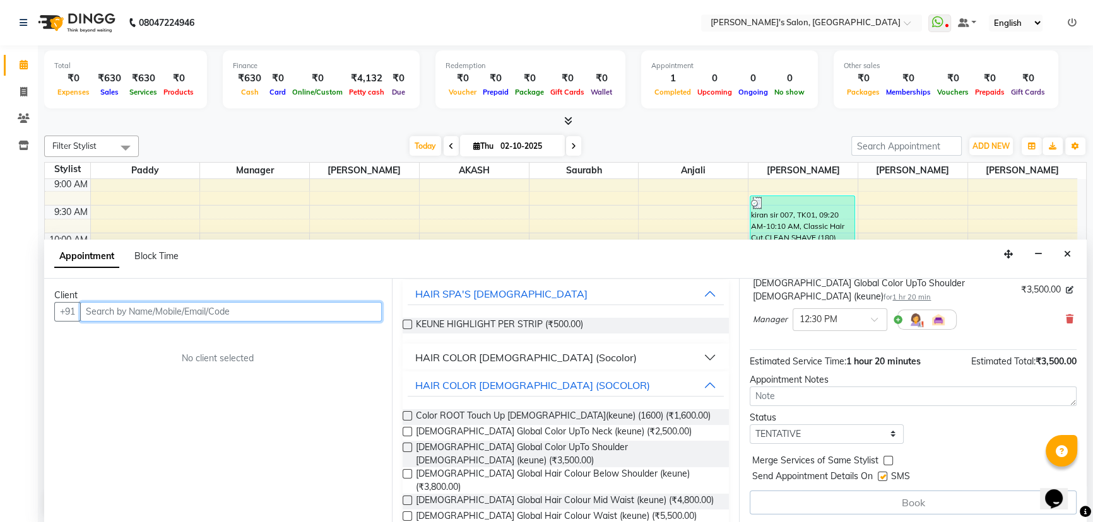
click at [288, 312] on input "text" at bounding box center [231, 312] width 302 height 20
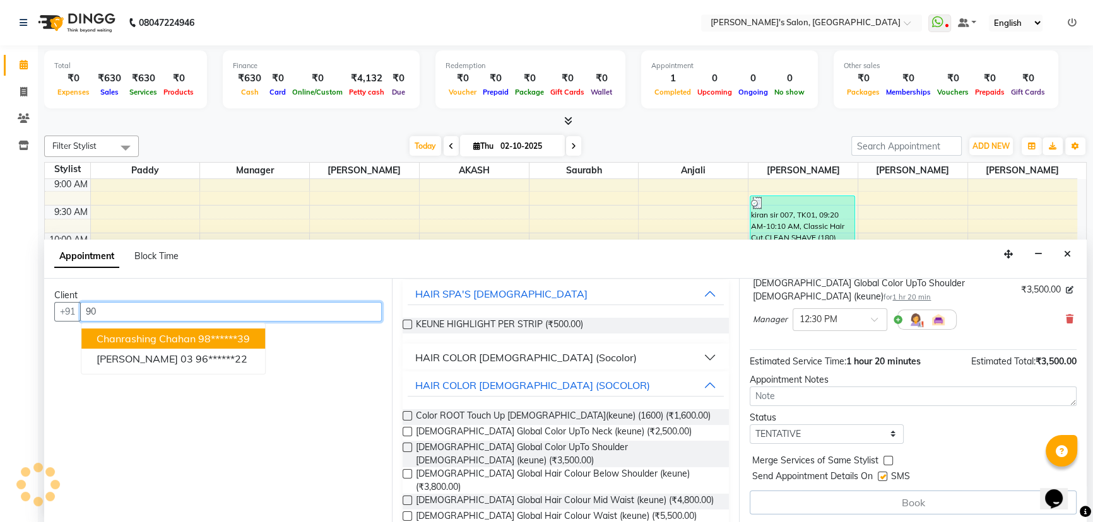
type input "9"
click at [218, 341] on ngb-highlight "90******60" at bounding box center [203, 338] width 52 height 13
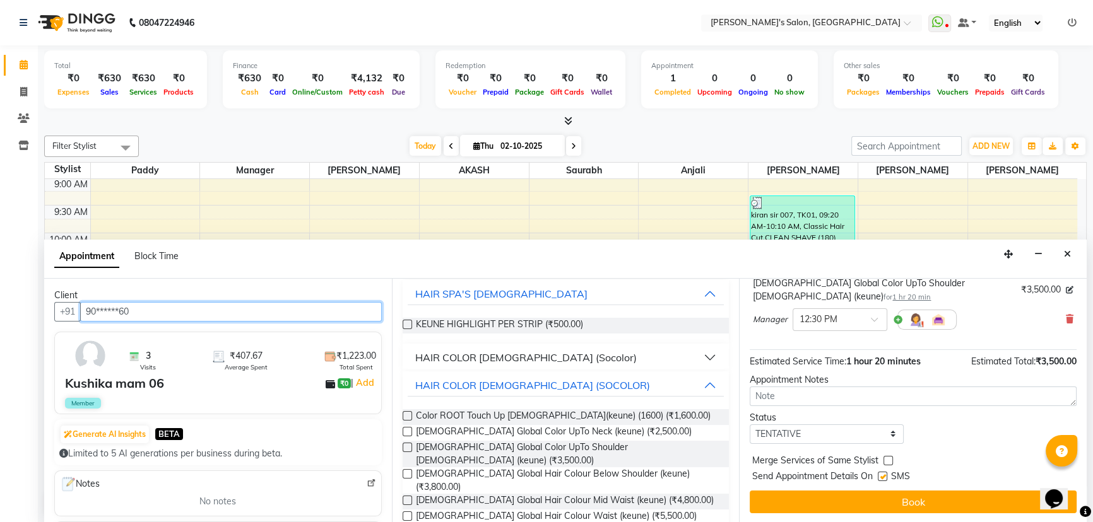
scroll to position [88, 0]
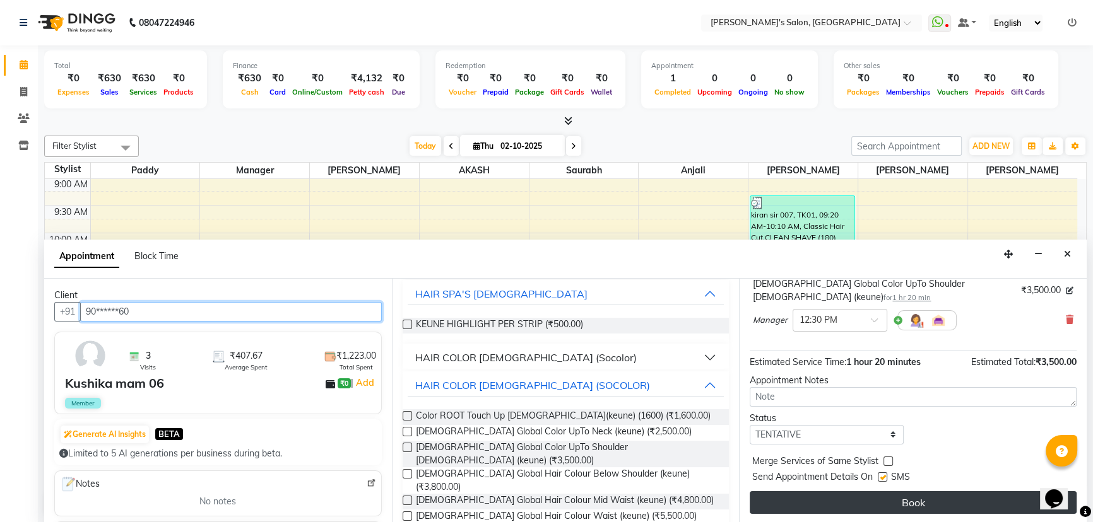
type input "90******60"
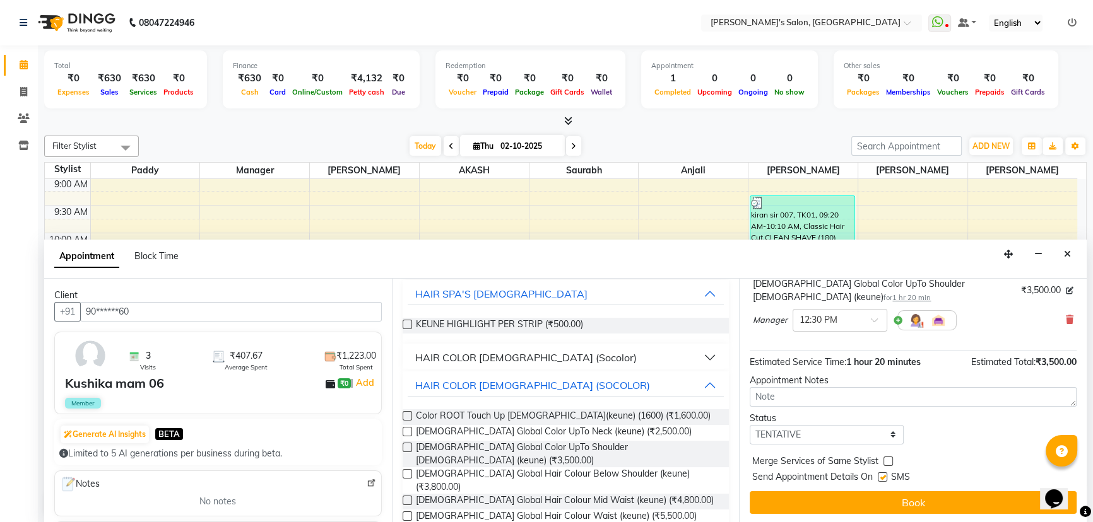
click at [935, 498] on button "Book" at bounding box center [913, 502] width 327 height 23
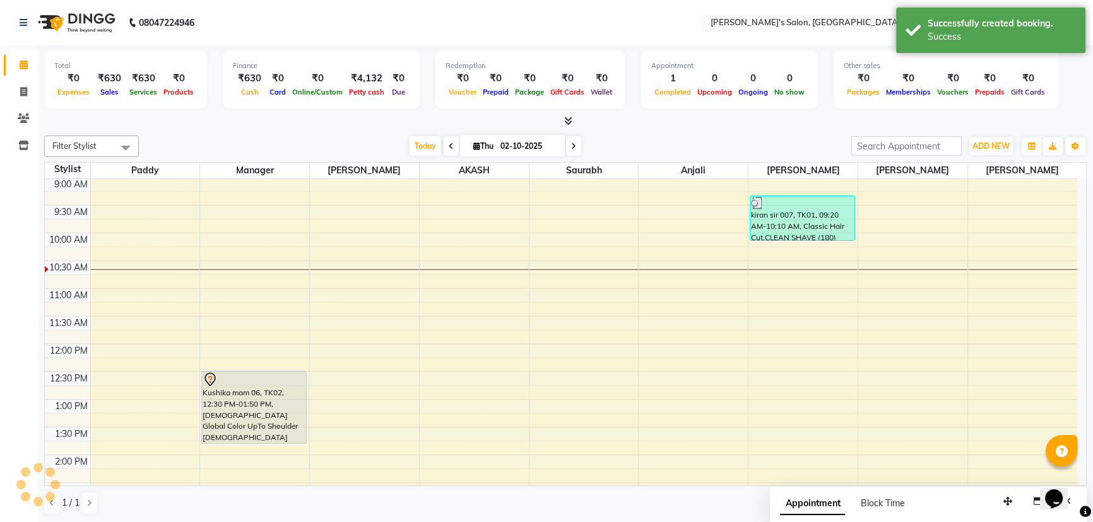
scroll to position [0, 0]
